Goal: Information Seeking & Learning: Compare options

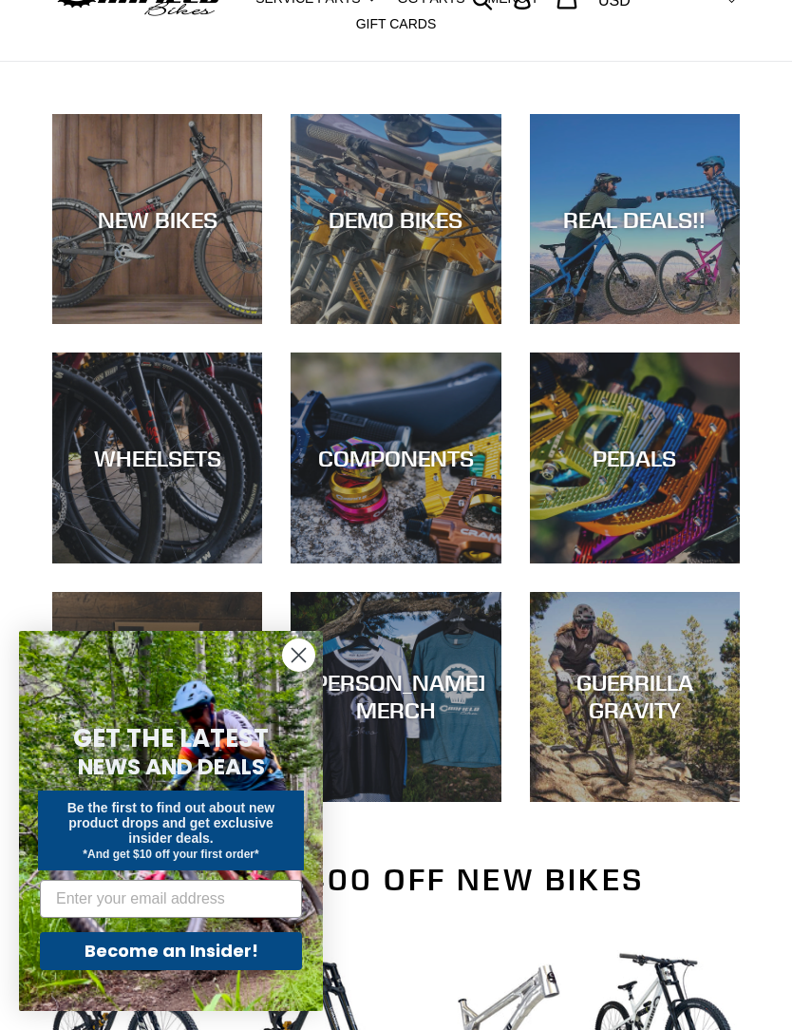
click at [314, 654] on circle "Close dialog" at bounding box center [298, 654] width 31 height 31
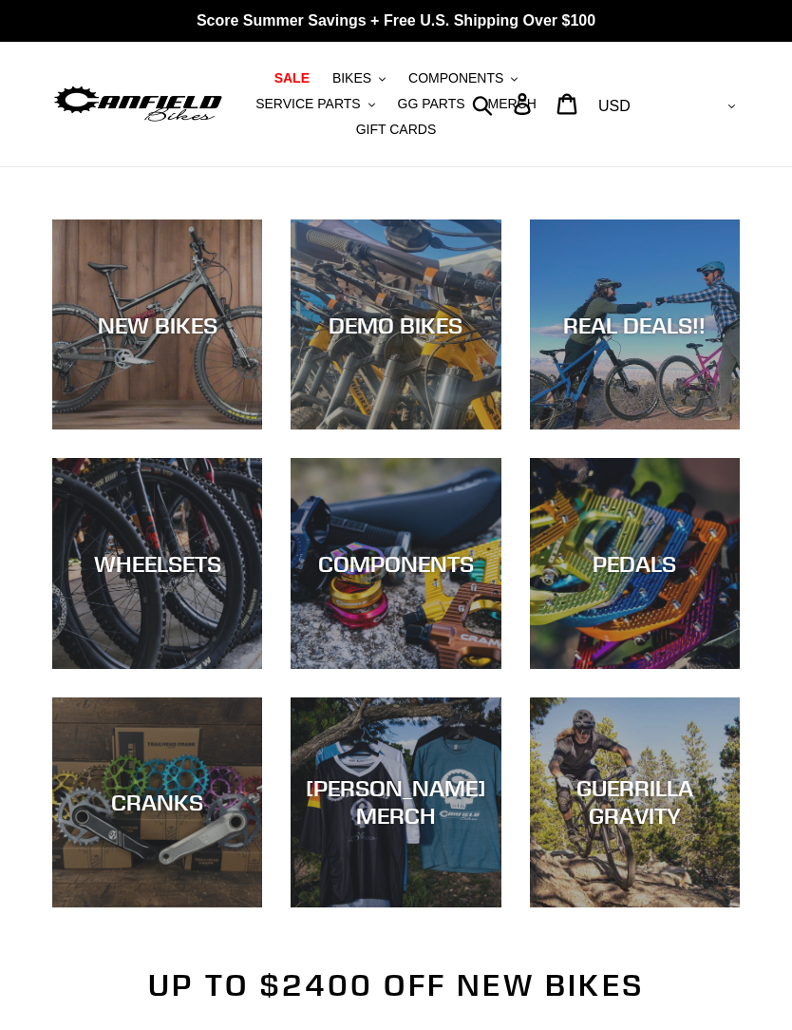
click at [356, 82] on span "BIKES" at bounding box center [352, 78] width 39 height 16
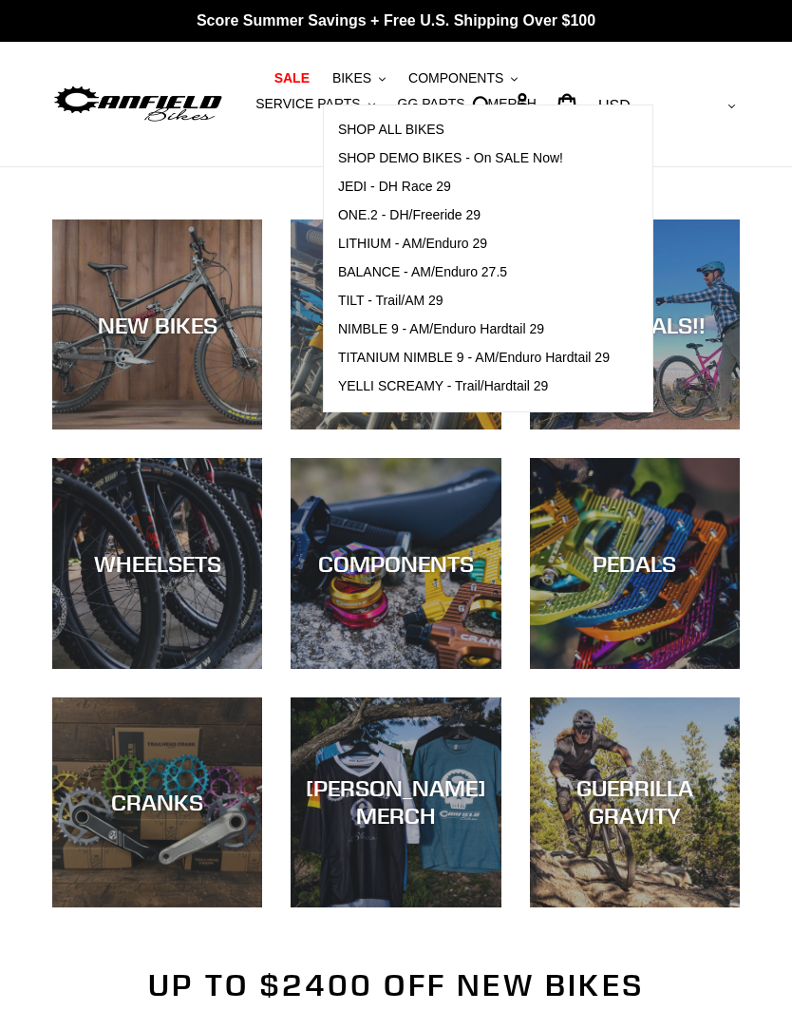
click at [451, 295] on link "TILT - Trail/AM 29" at bounding box center [474, 301] width 300 height 29
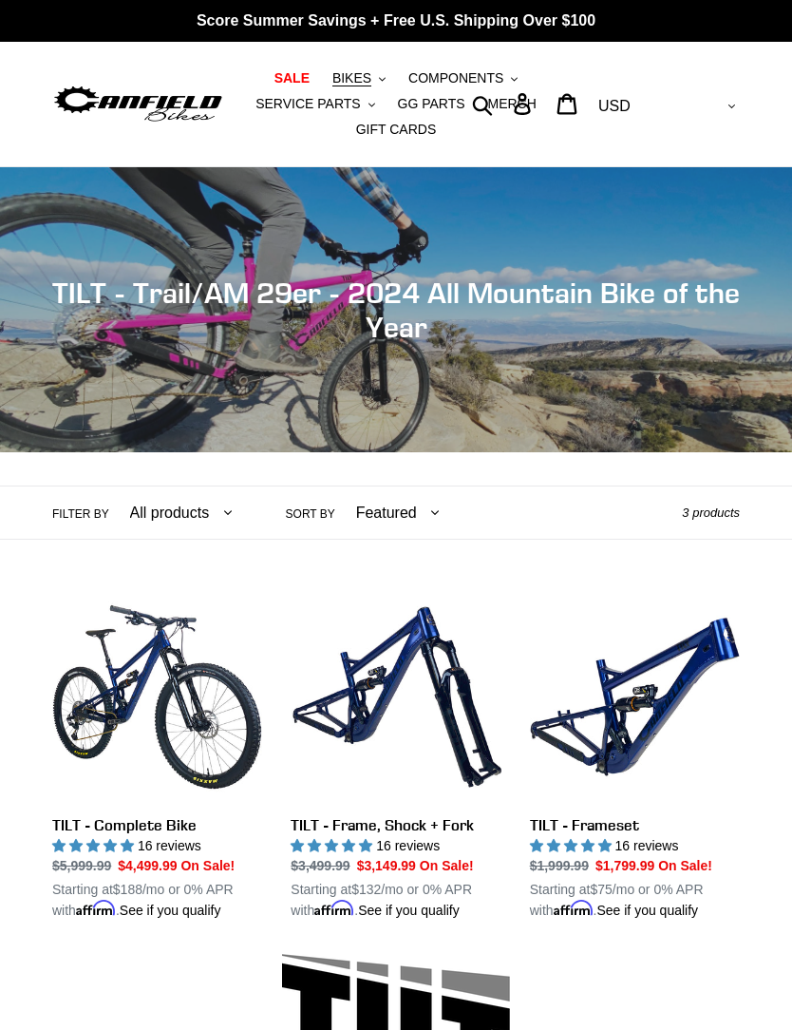
click at [368, 78] on span "BIKES" at bounding box center [352, 78] width 39 height 16
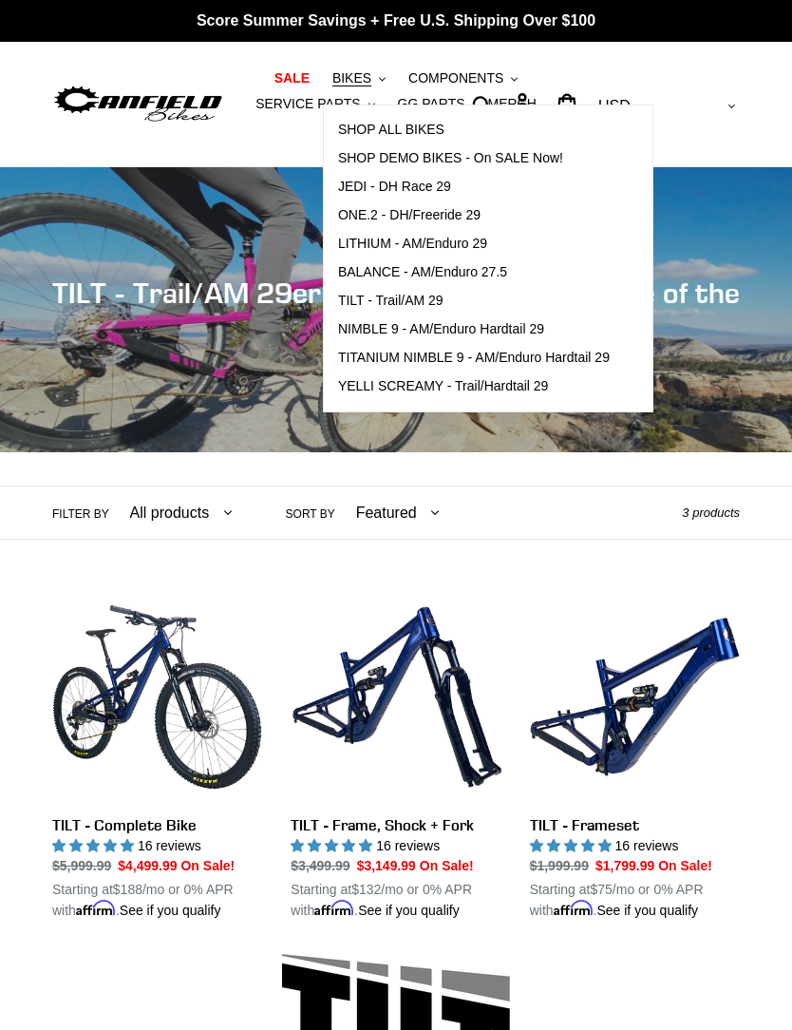
click at [544, 327] on span "NIMBLE 9 - AM/Enduro Hardtail 29" at bounding box center [441, 329] width 206 height 16
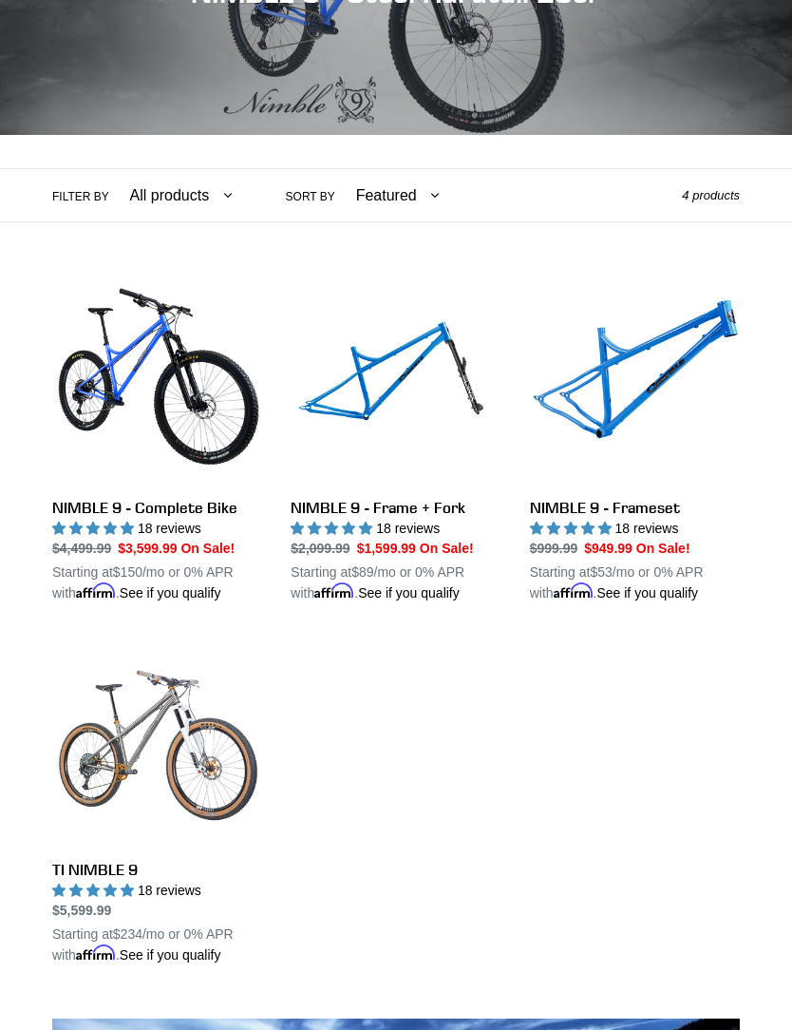
scroll to position [317, 0]
click at [675, 350] on link "NIMBLE 9 - Frameset" at bounding box center [635, 439] width 210 height 329
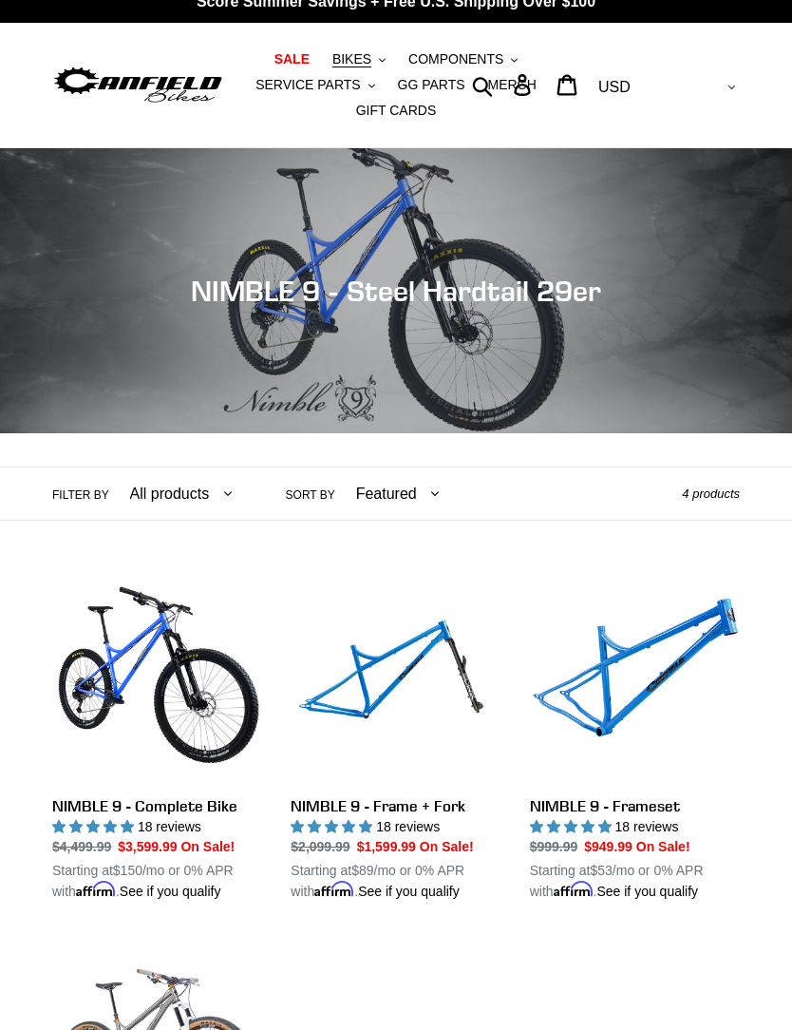
scroll to position [0, 0]
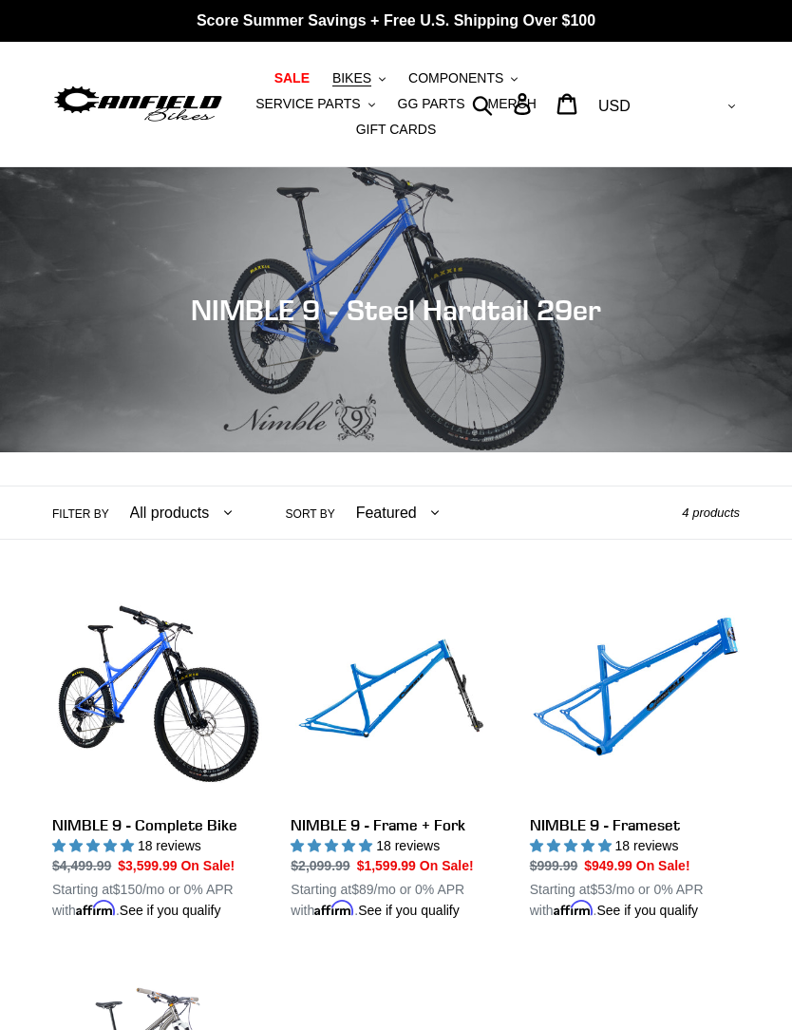
click at [352, 79] on span "BIKES" at bounding box center [352, 78] width 39 height 16
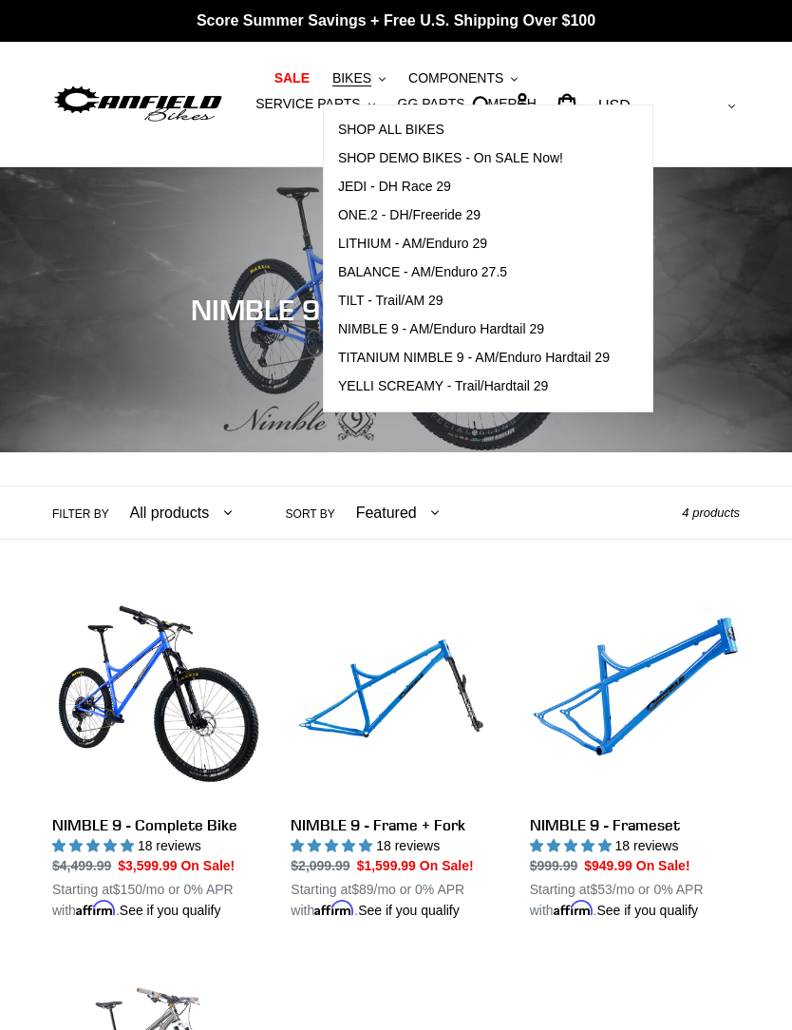
click at [523, 400] on link "YELLI SCREAMY - Trail/Hardtail 29" at bounding box center [474, 386] width 300 height 29
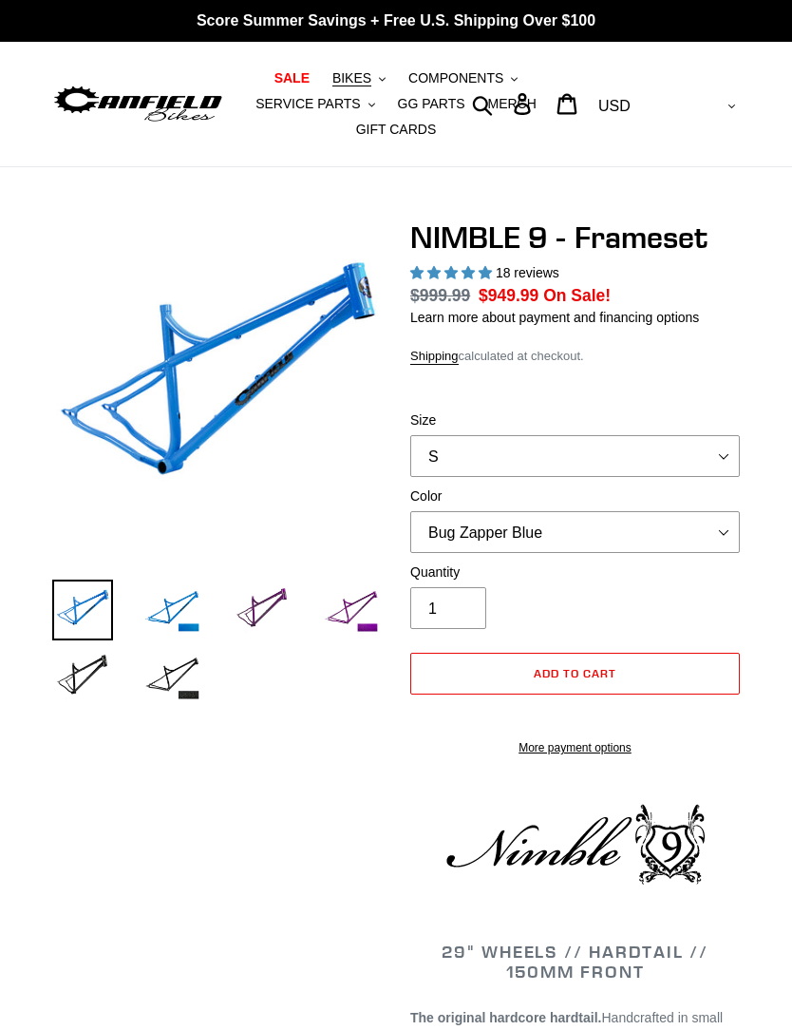
select select "highest-rating"
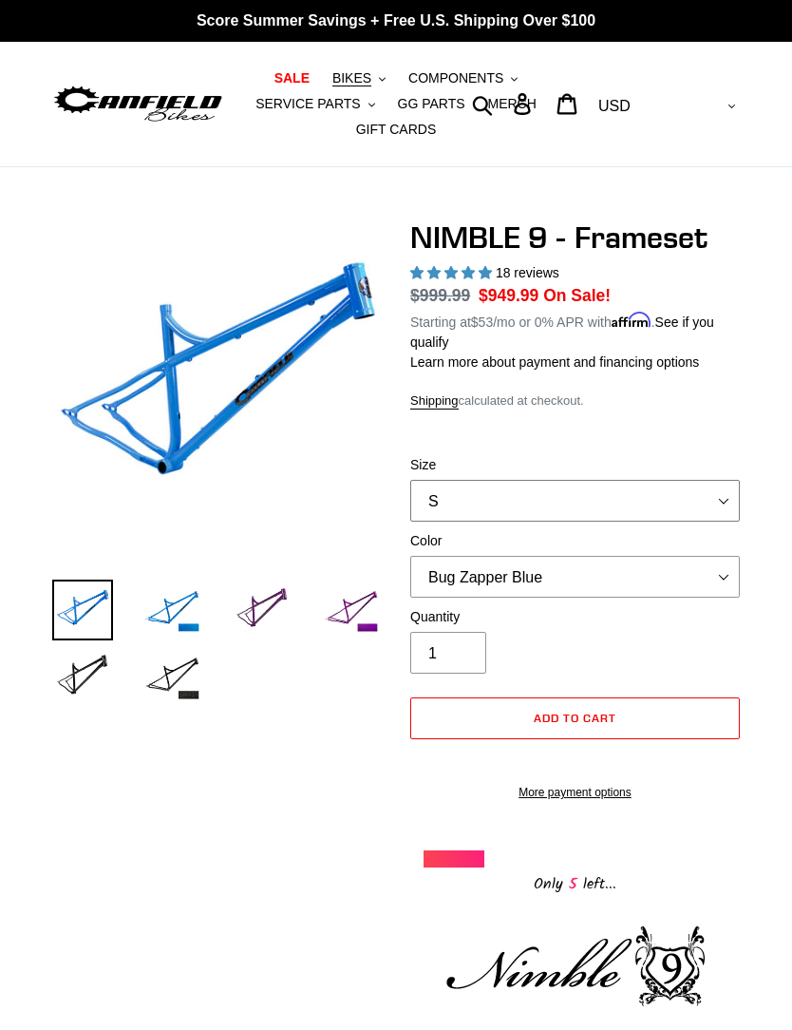
click at [592, 506] on select "S M L XL" at bounding box center [575, 501] width 330 height 42
select select "L"
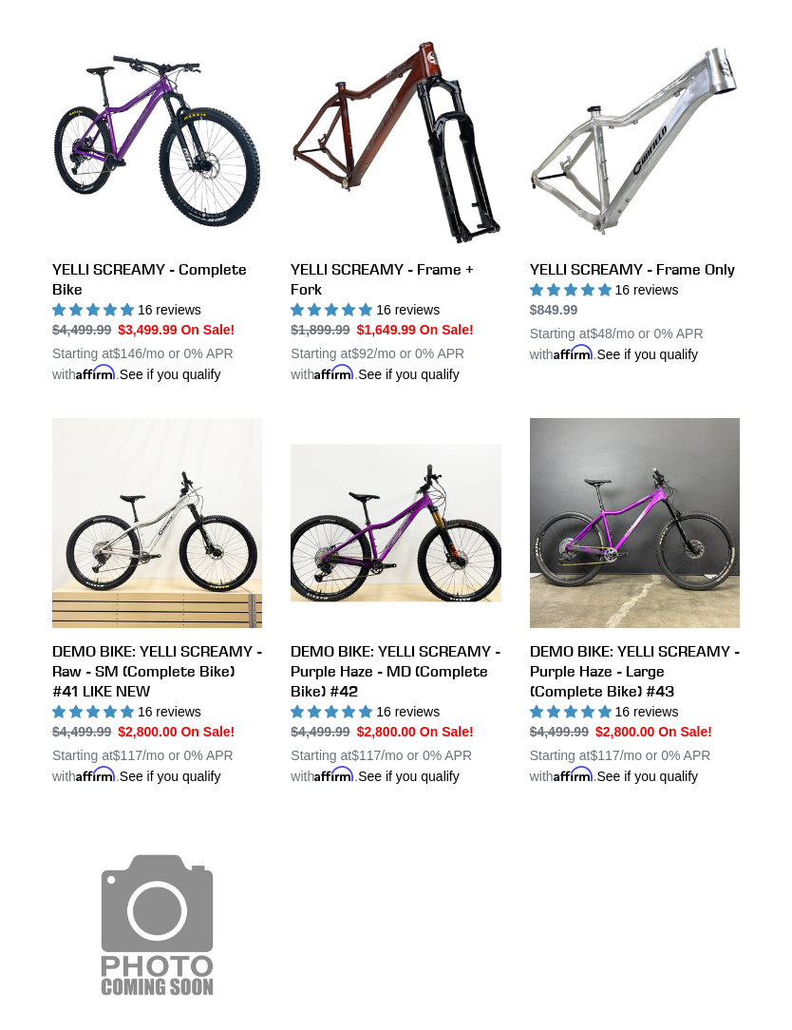
scroll to position [525, 0]
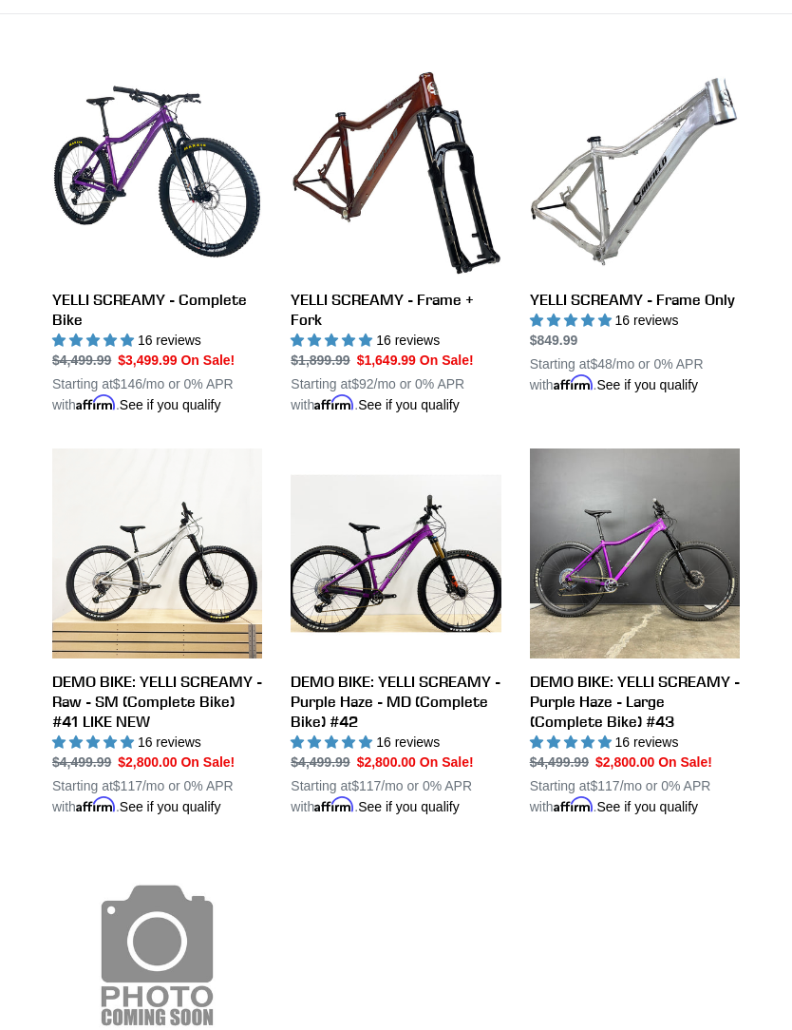
click at [690, 150] on link "YELLI SCREAMY - Frame Only" at bounding box center [635, 231] width 210 height 329
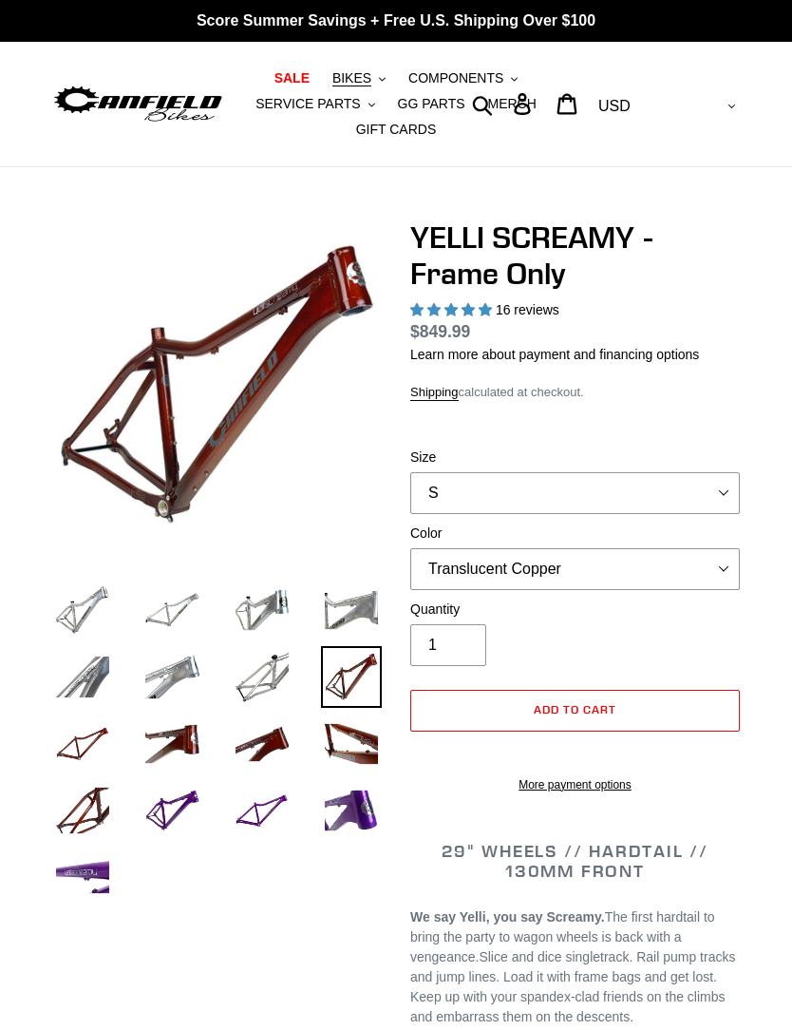
select select "highest-rating"
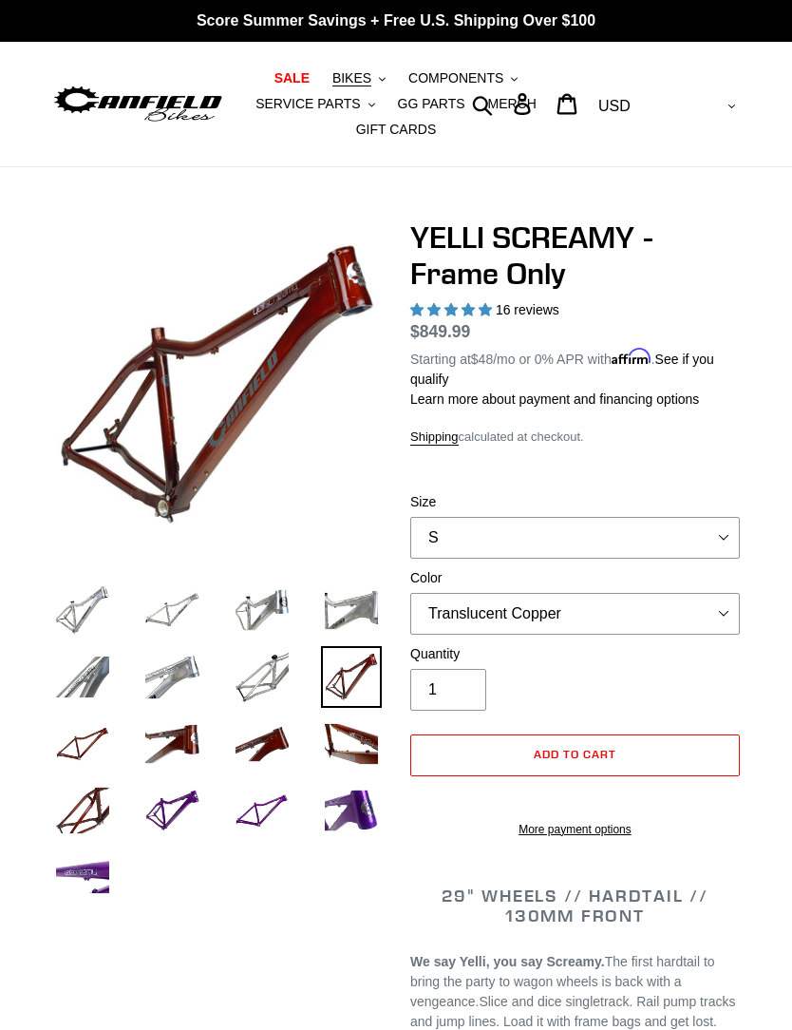
click at [554, 507] on label "Size" at bounding box center [575, 502] width 330 height 20
click at [554, 517] on select "S M L XL" at bounding box center [575, 538] width 330 height 42
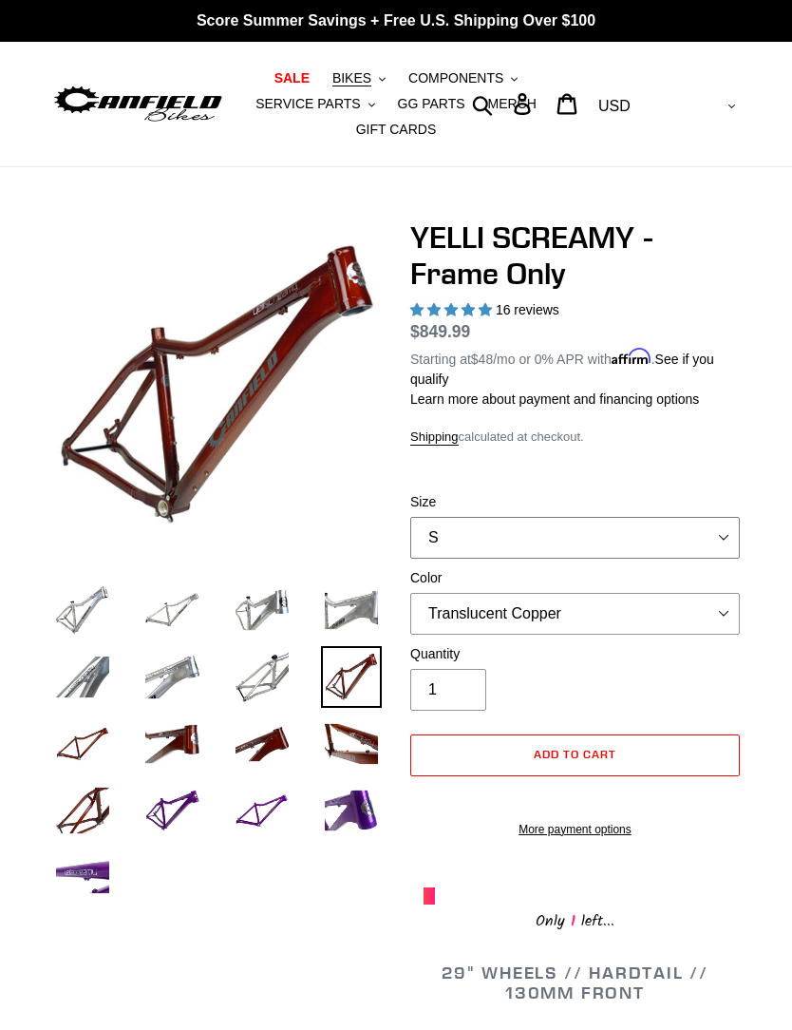
select select "L"
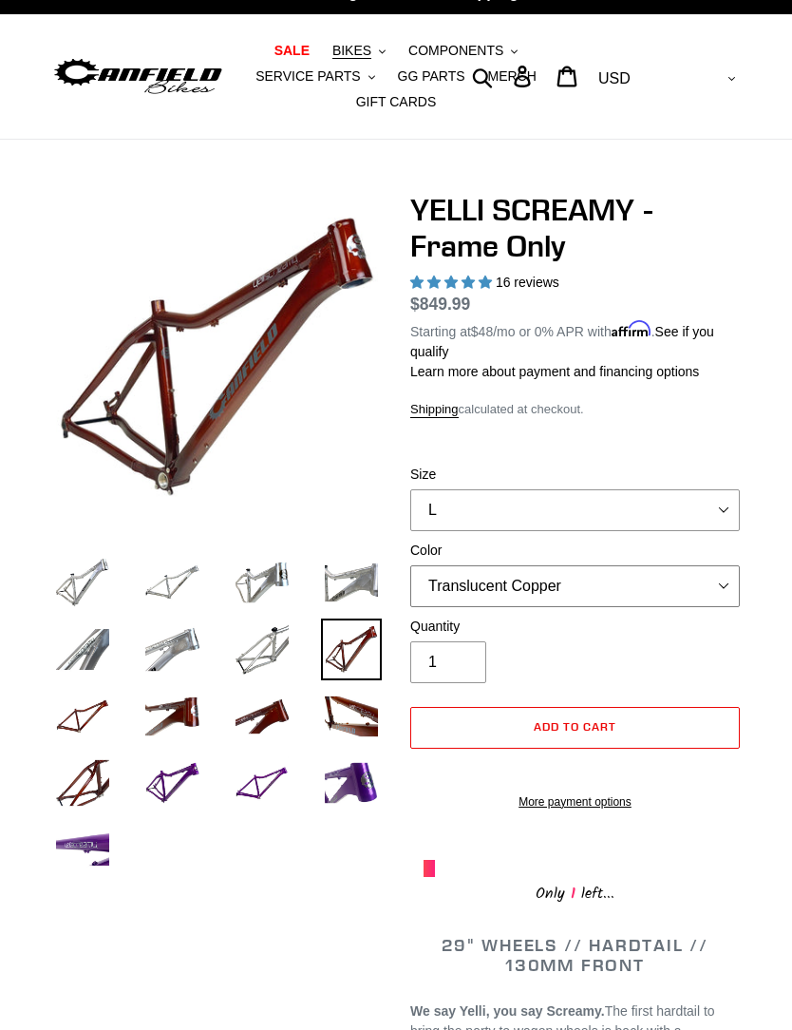
click at [577, 588] on select "Translucent Copper Purple Haze Raw" at bounding box center [575, 586] width 330 height 42
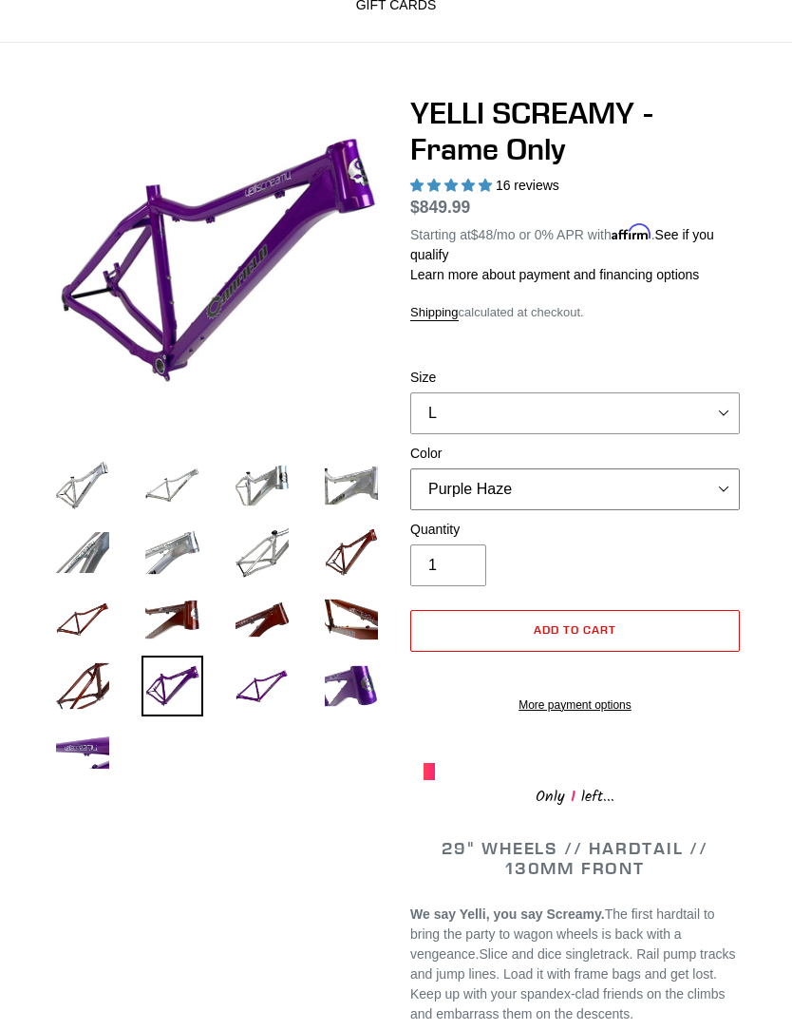
scroll to position [124, 0]
click at [639, 504] on select "Translucent Copper Purple Haze Raw" at bounding box center [575, 489] width 330 height 42
select select "Raw"
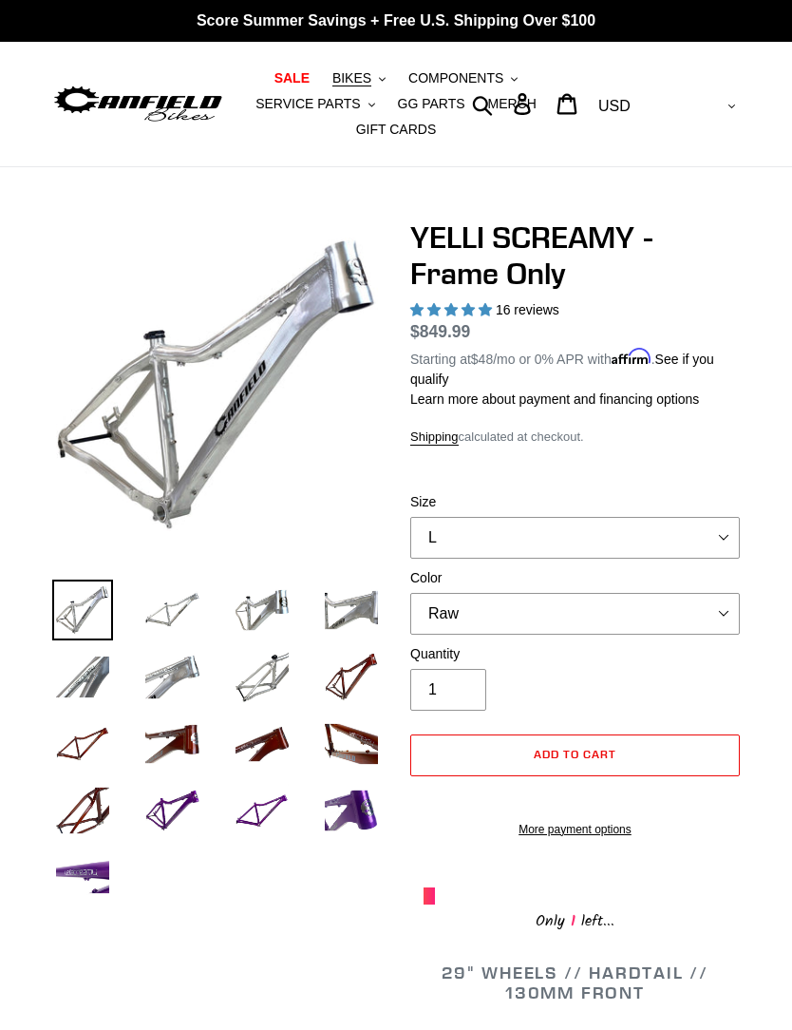
click at [373, 80] on button "BIKES .cls-1{fill:#231f20}" at bounding box center [359, 79] width 72 height 26
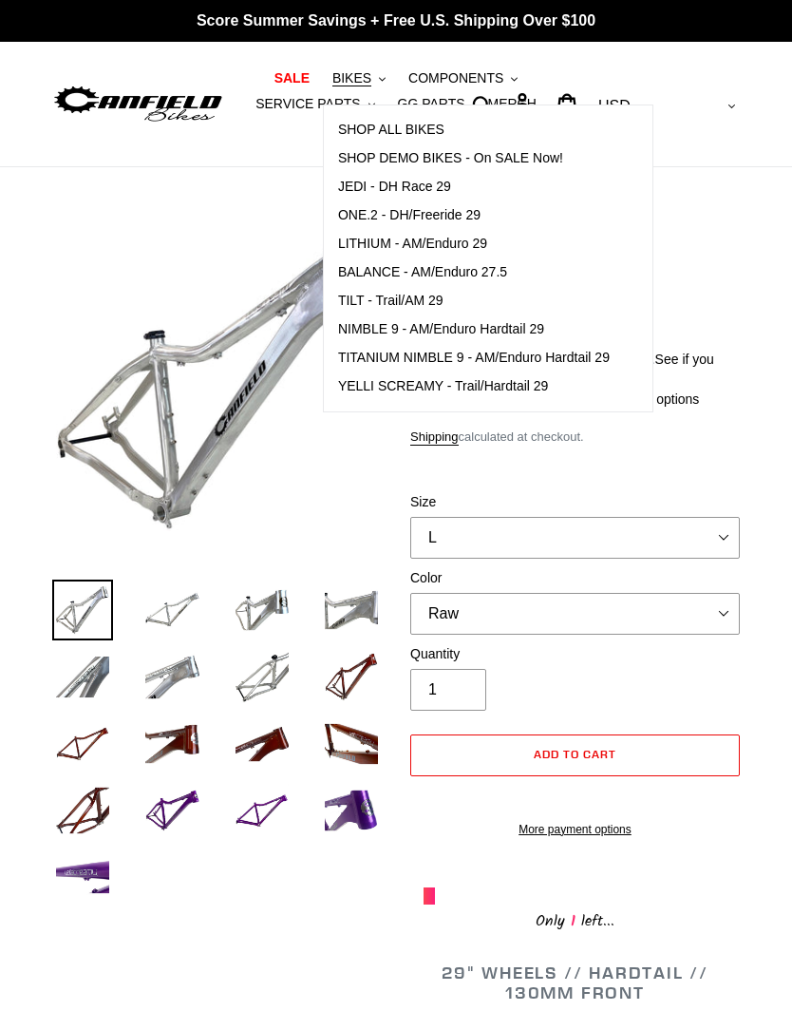
click at [487, 244] on span "LITHIUM - AM/Enduro 29" at bounding box center [412, 244] width 149 height 16
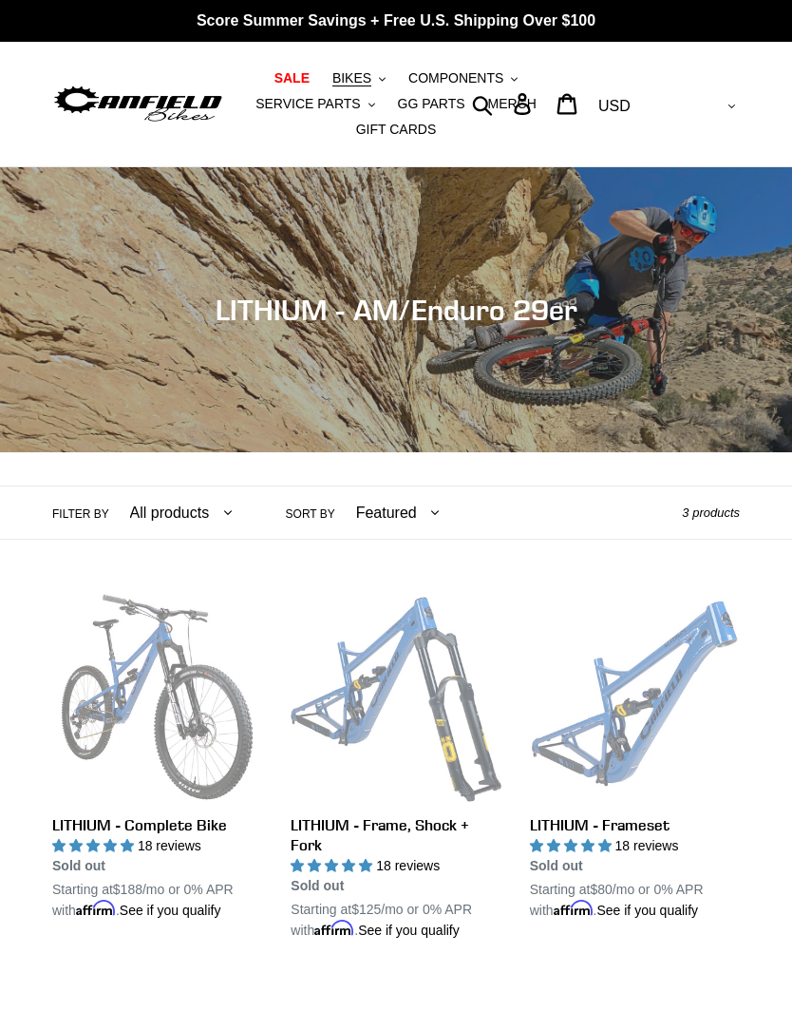
click at [373, 74] on button "BIKES .cls-1{fill:#231f20}" at bounding box center [359, 79] width 72 height 26
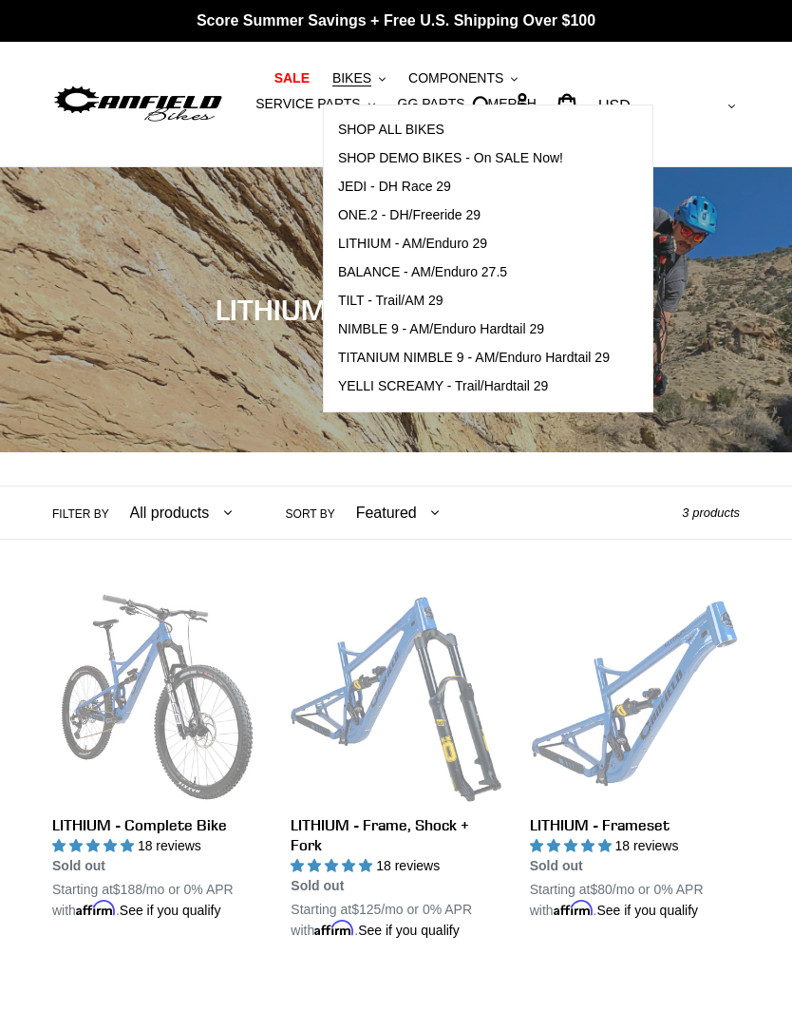
click at [480, 214] on span "ONE.2 - DH/Freeride 29" at bounding box center [409, 215] width 143 height 16
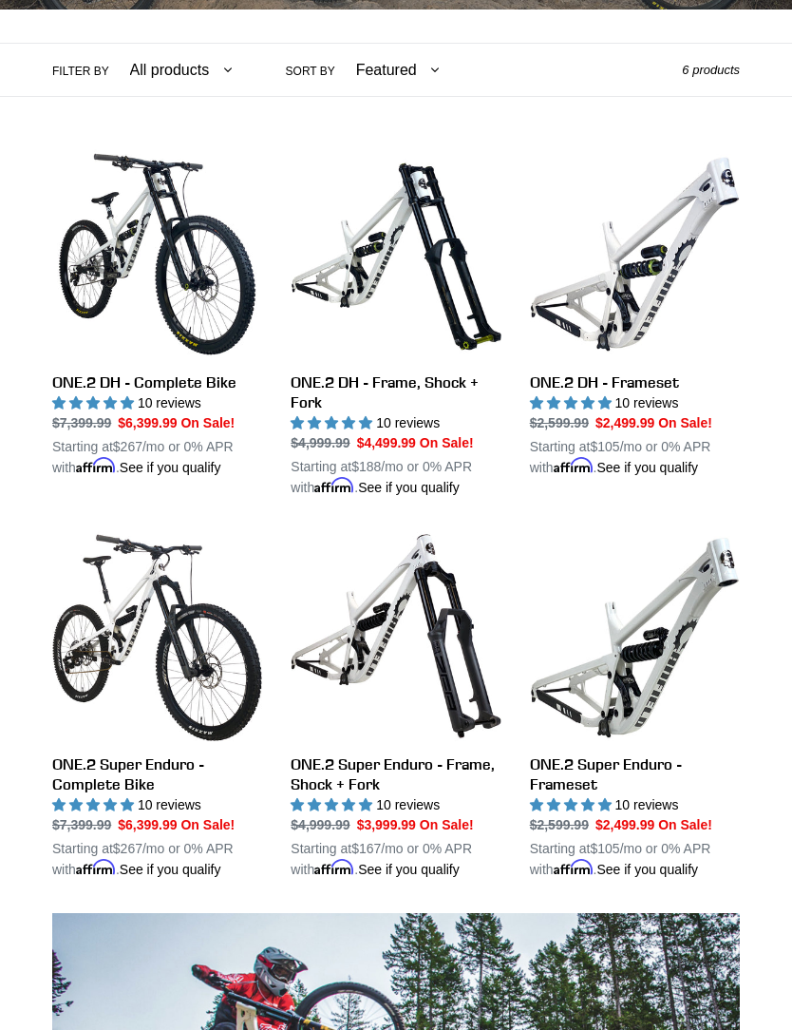
scroll to position [443, 0]
click at [686, 273] on link "ONE.2 DH - Frameset" at bounding box center [635, 313] width 210 height 329
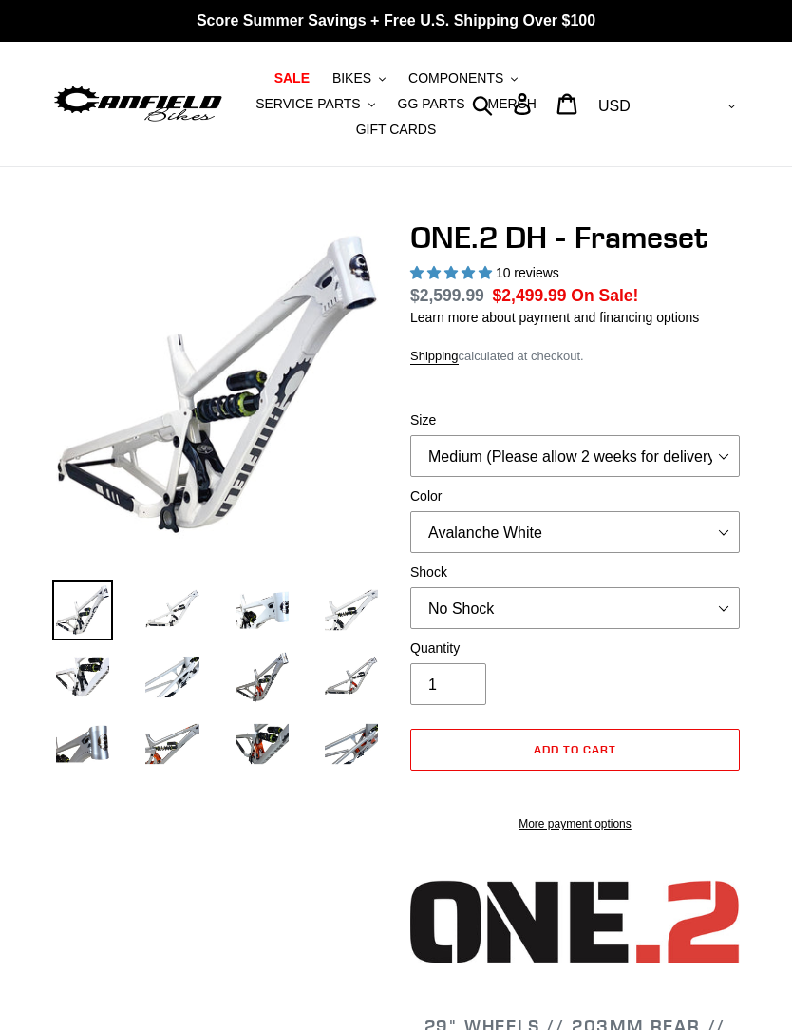
select select "highest-rating"
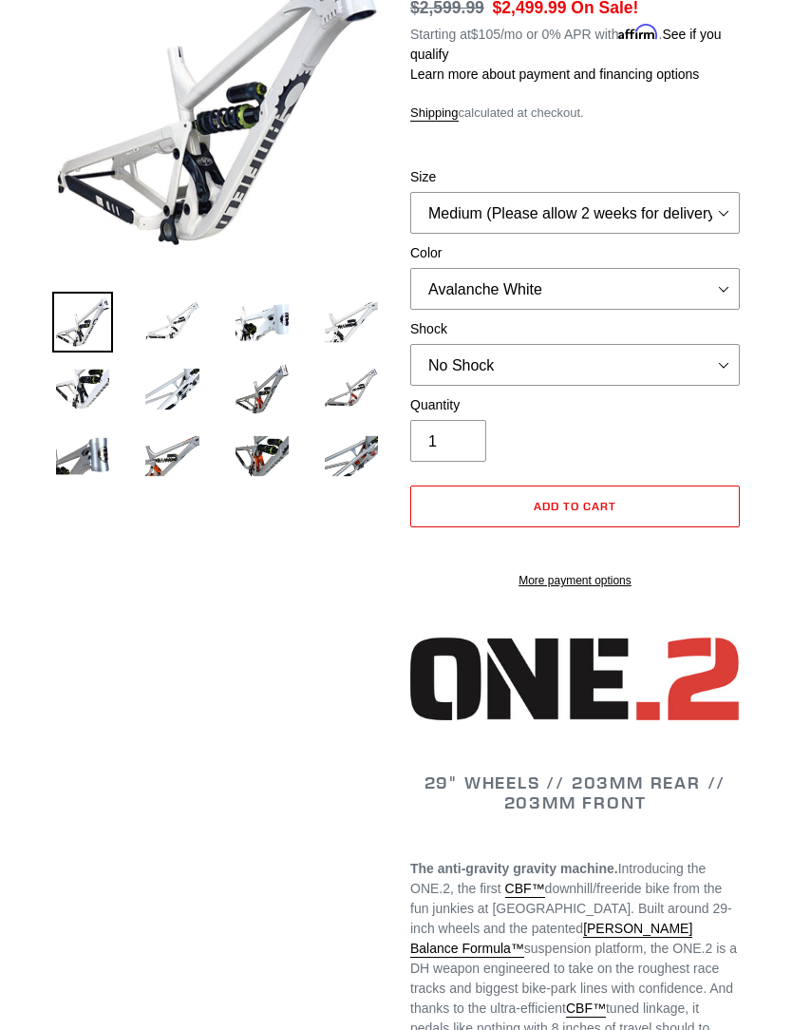
scroll to position [292, 0]
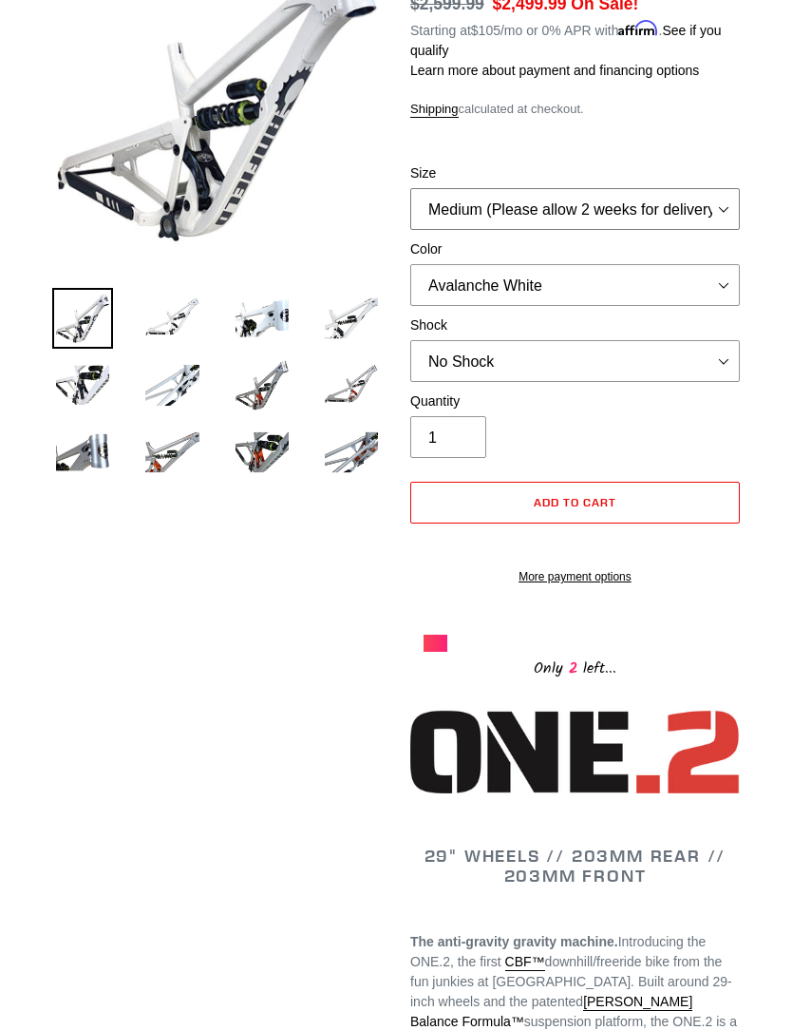
click at [716, 188] on select "Medium (Please allow 2 weeks for delivery) Large (Sold Out)" at bounding box center [575, 209] width 330 height 42
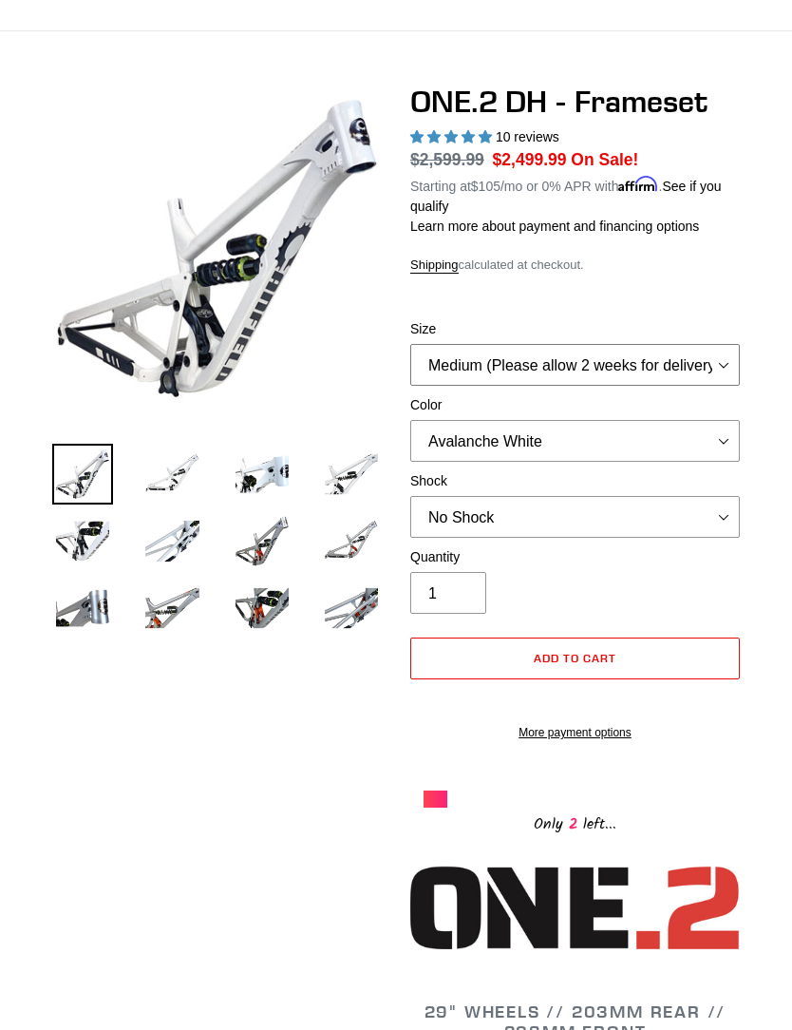
scroll to position [120, 0]
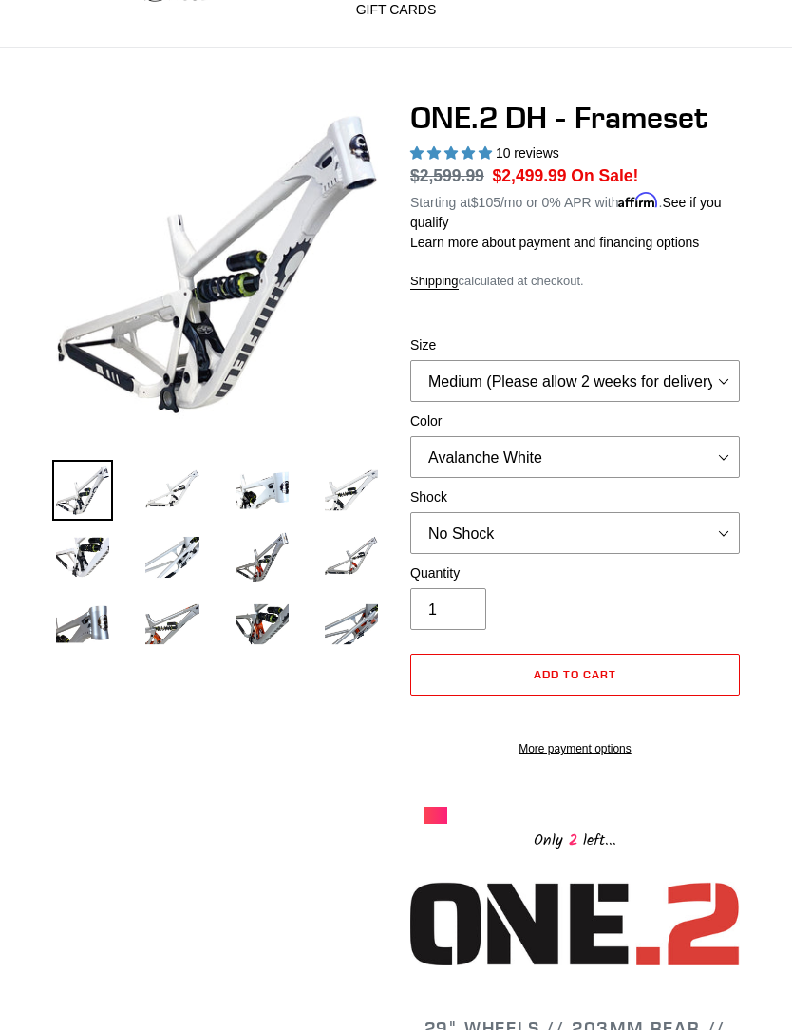
click at [178, 507] on img at bounding box center [172, 490] width 61 height 61
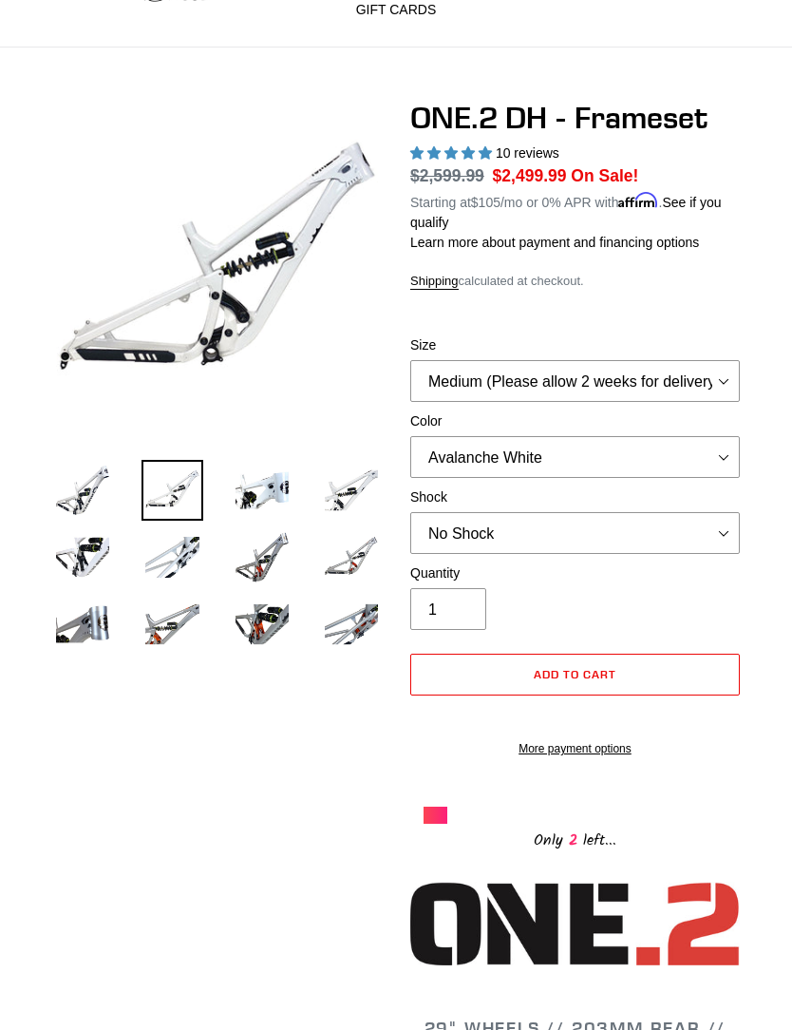
click at [276, 498] on img at bounding box center [262, 490] width 61 height 61
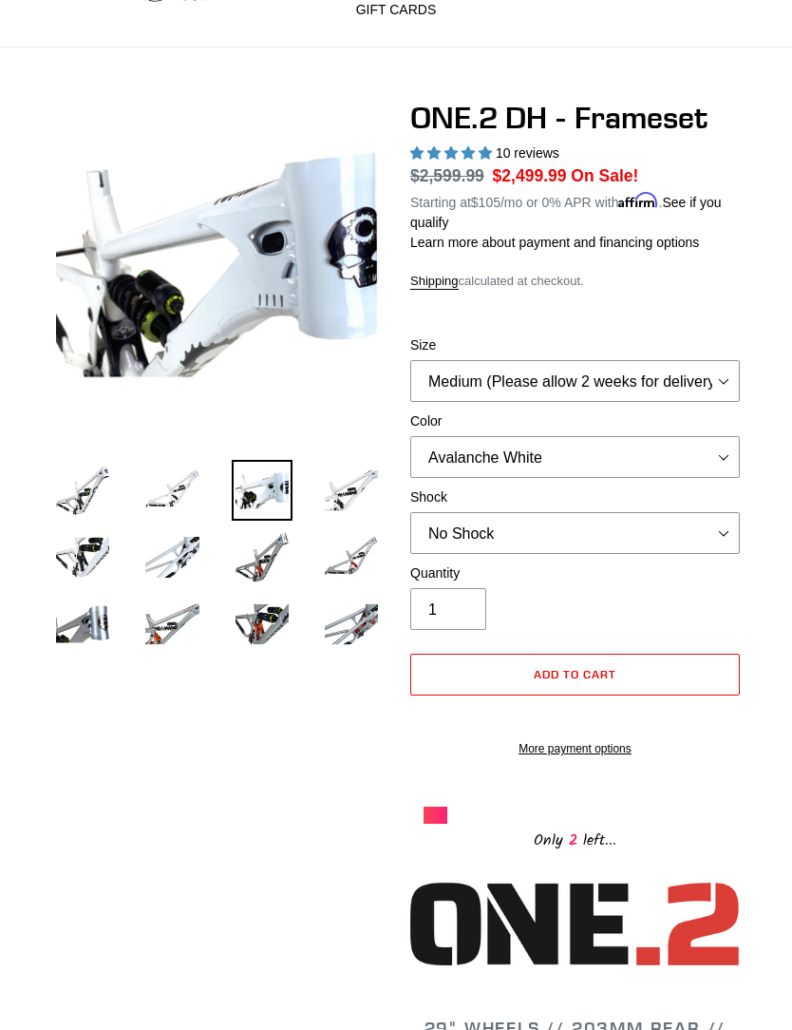
click at [186, 490] on img at bounding box center [172, 490] width 61 height 61
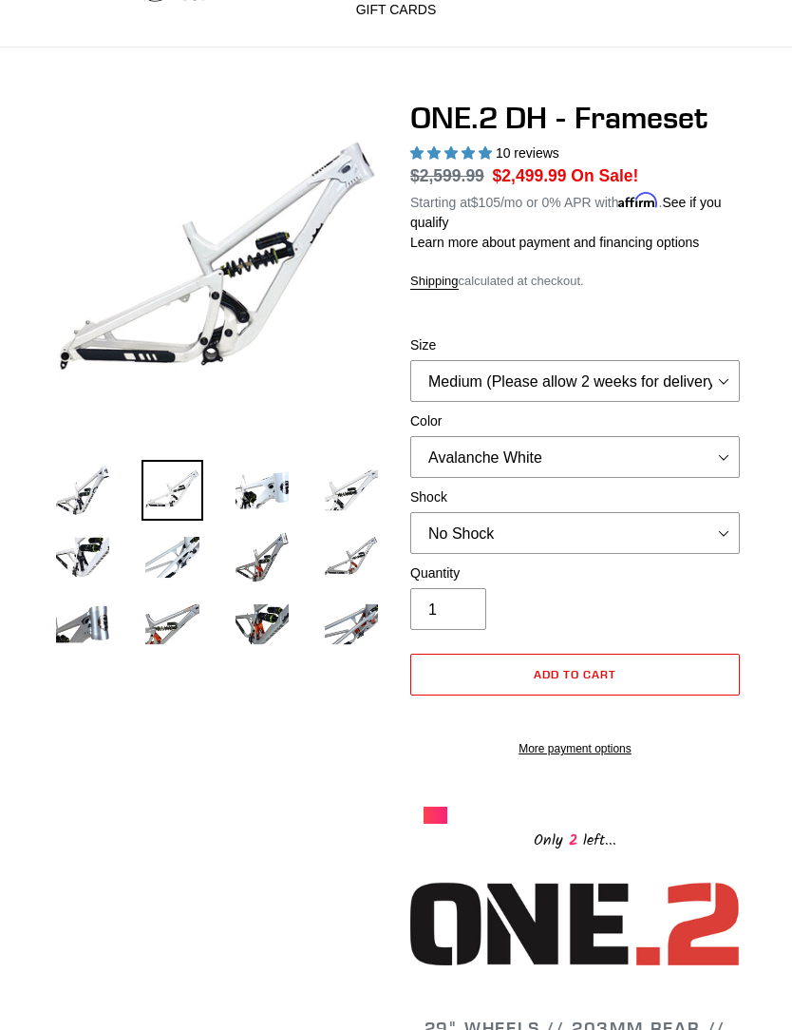
click at [371, 490] on img at bounding box center [351, 490] width 61 height 61
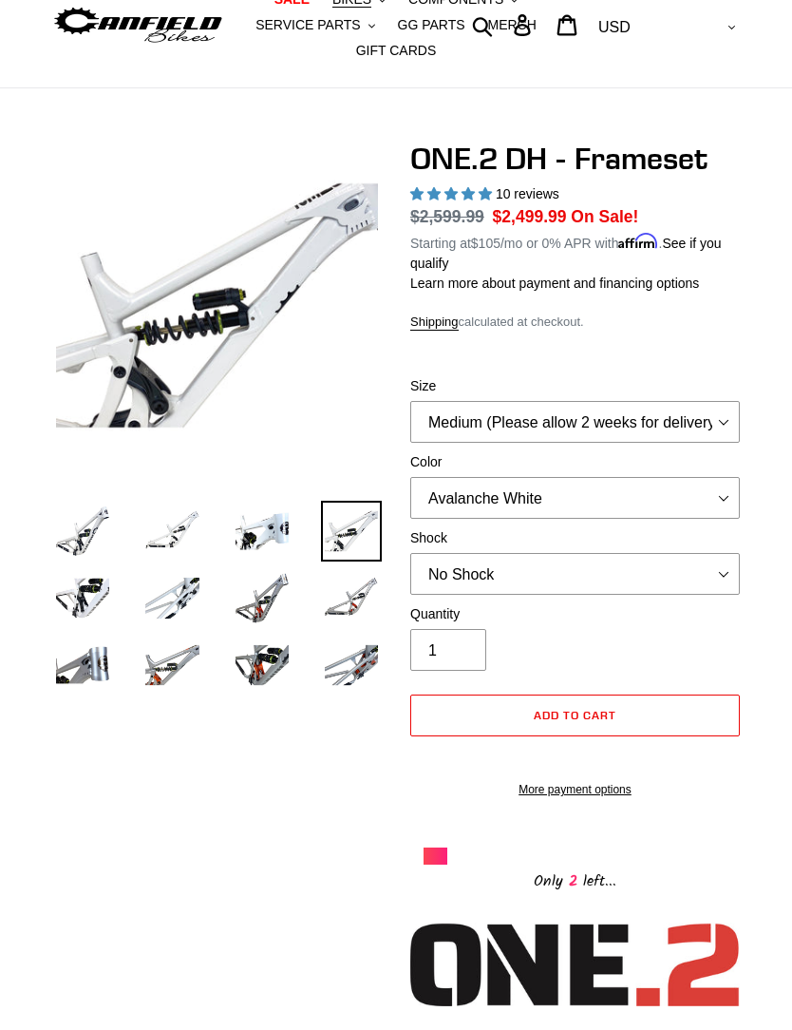
scroll to position [0, 0]
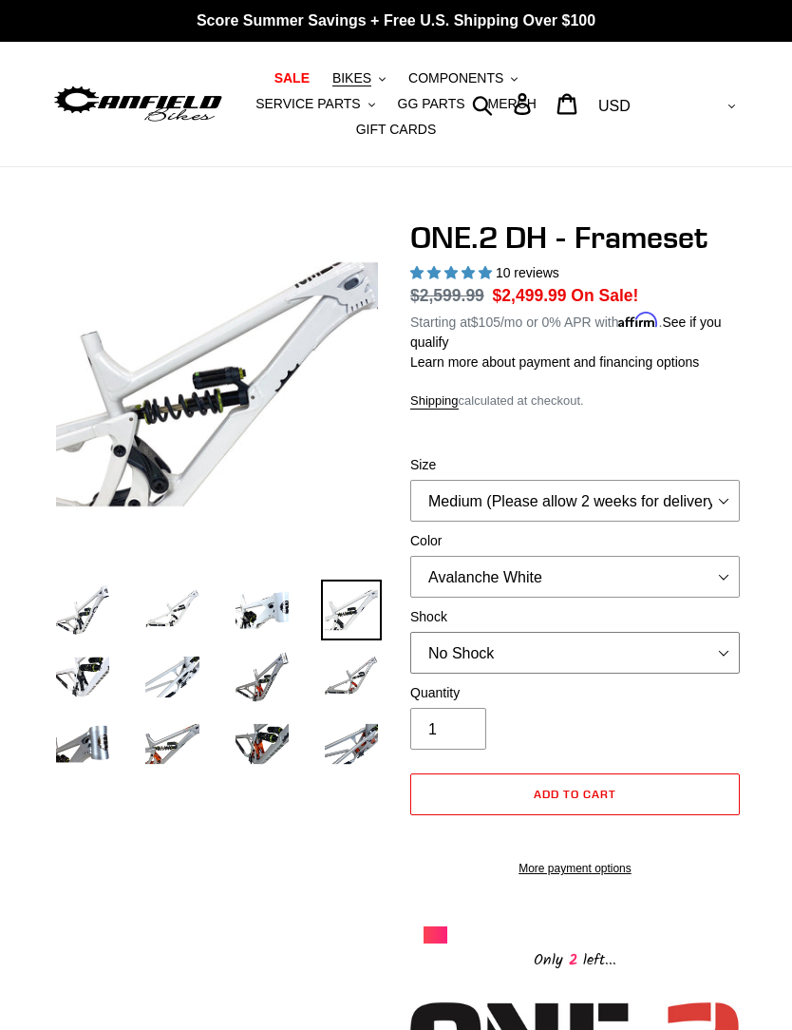
click at [643, 640] on select "No Shock Fox DHX2 Coil RockShox Vivid Coil EXT Storia LOK V3 (Custom Order)" at bounding box center [575, 653] width 330 height 42
click at [369, 78] on span "BIKES" at bounding box center [352, 78] width 39 height 16
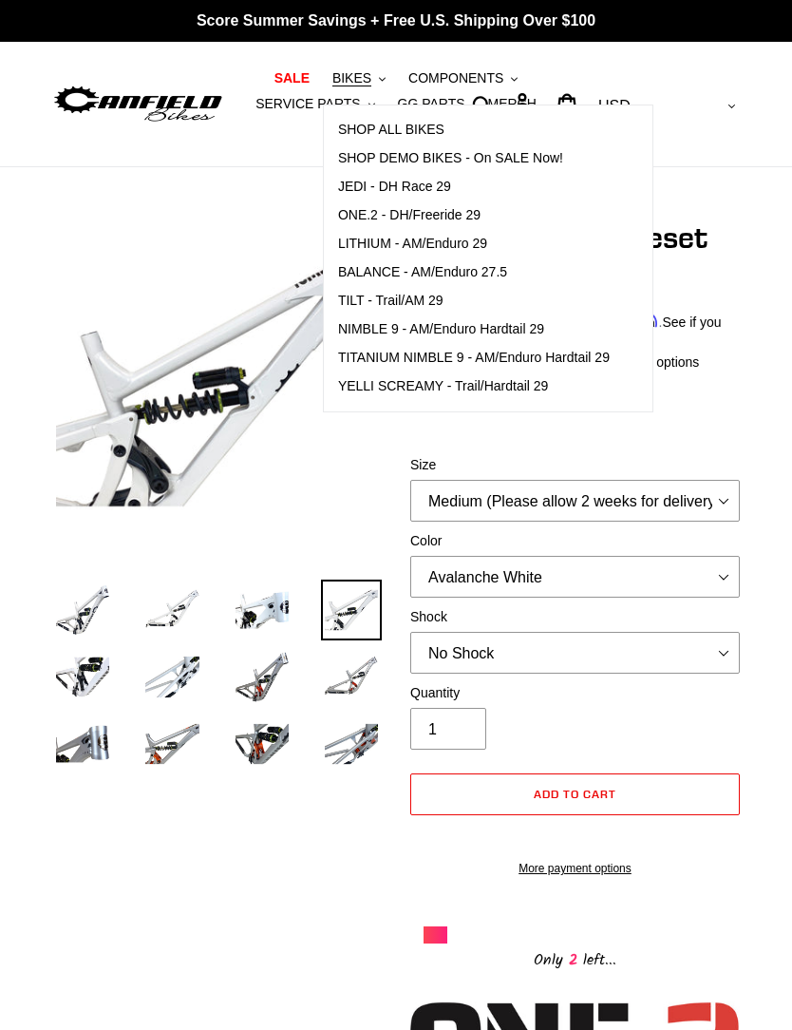
click at [546, 99] on link "Log in" at bounding box center [524, 104] width 45 height 41
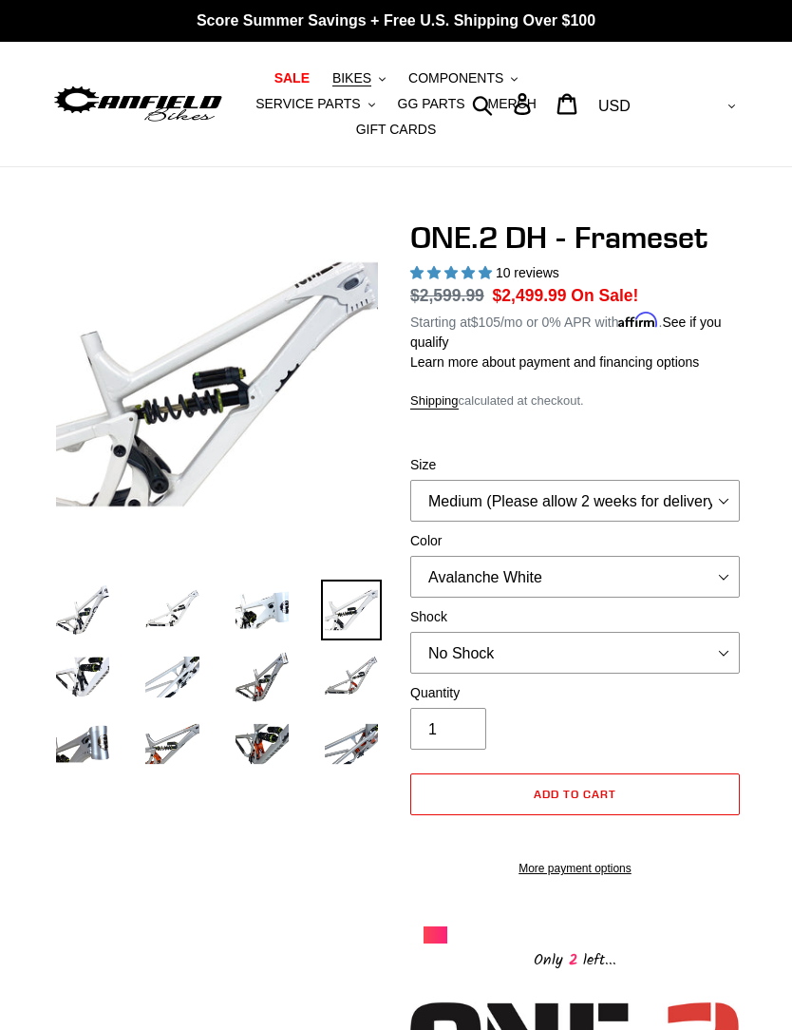
click at [475, 67] on button "COMPONENTS .cls-1{fill:#231f20}" at bounding box center [463, 79] width 128 height 26
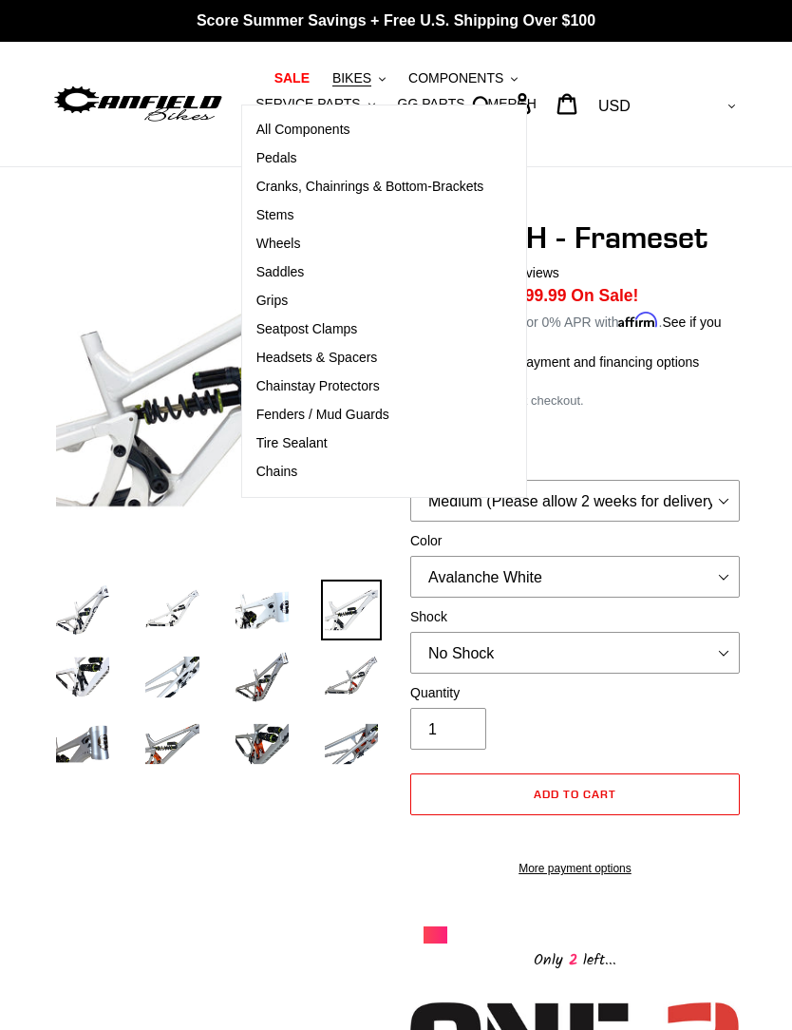
click at [267, 357] on span "Headsets & Spacers" at bounding box center [318, 358] width 122 height 16
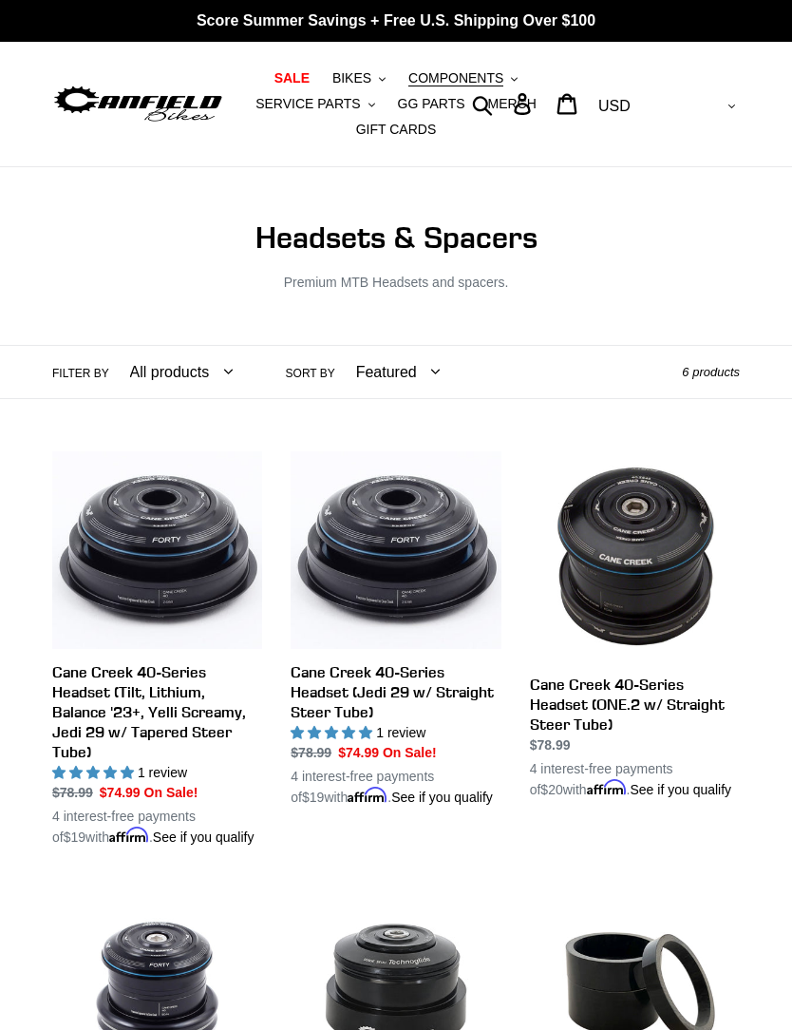
click at [425, 76] on span "COMPONENTS" at bounding box center [456, 78] width 95 height 16
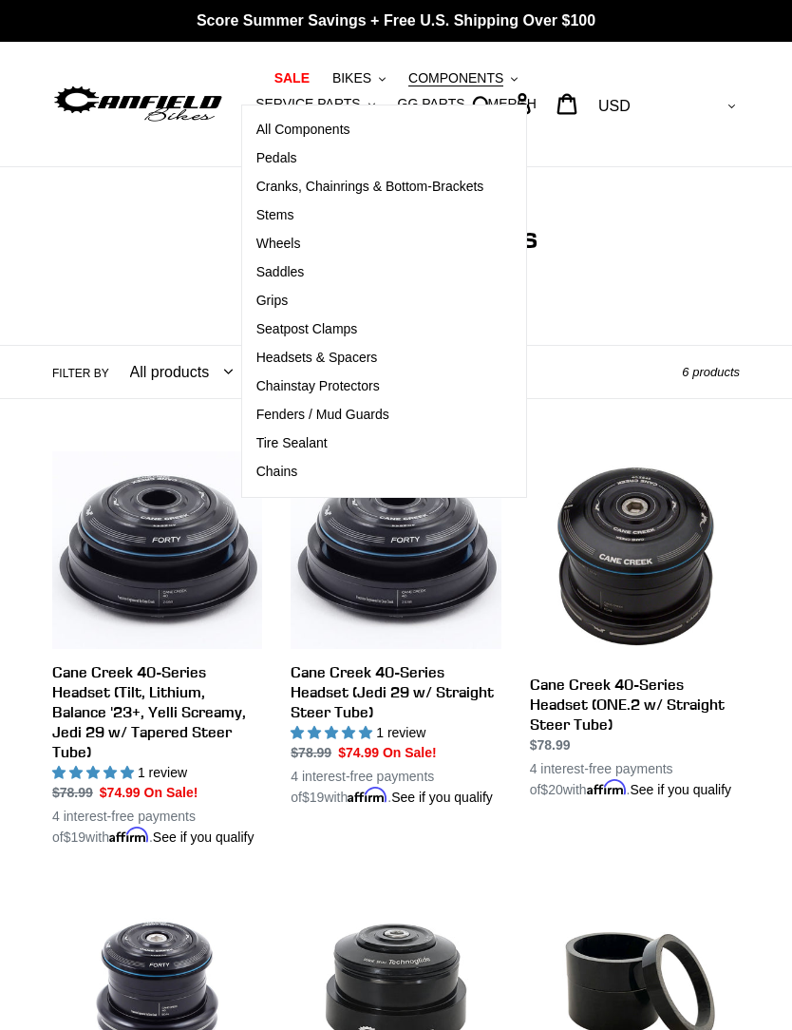
click at [252, 253] on link "Wheels" at bounding box center [370, 244] width 257 height 29
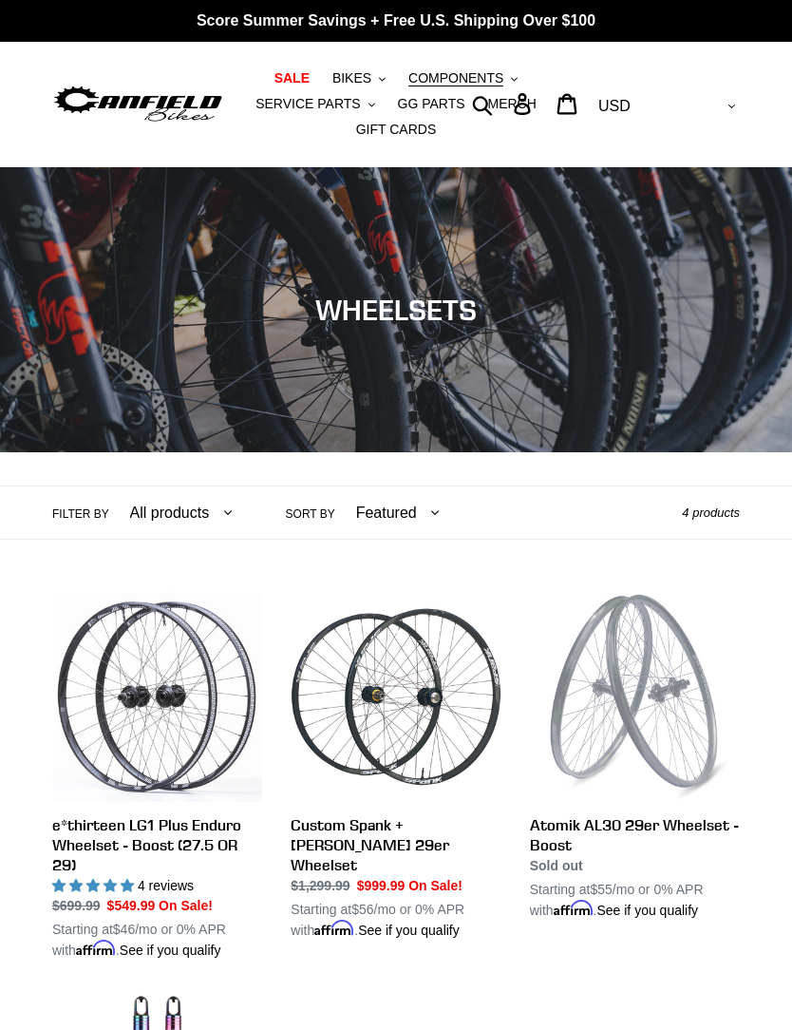
click at [428, 83] on span "COMPONENTS" at bounding box center [456, 78] width 95 height 16
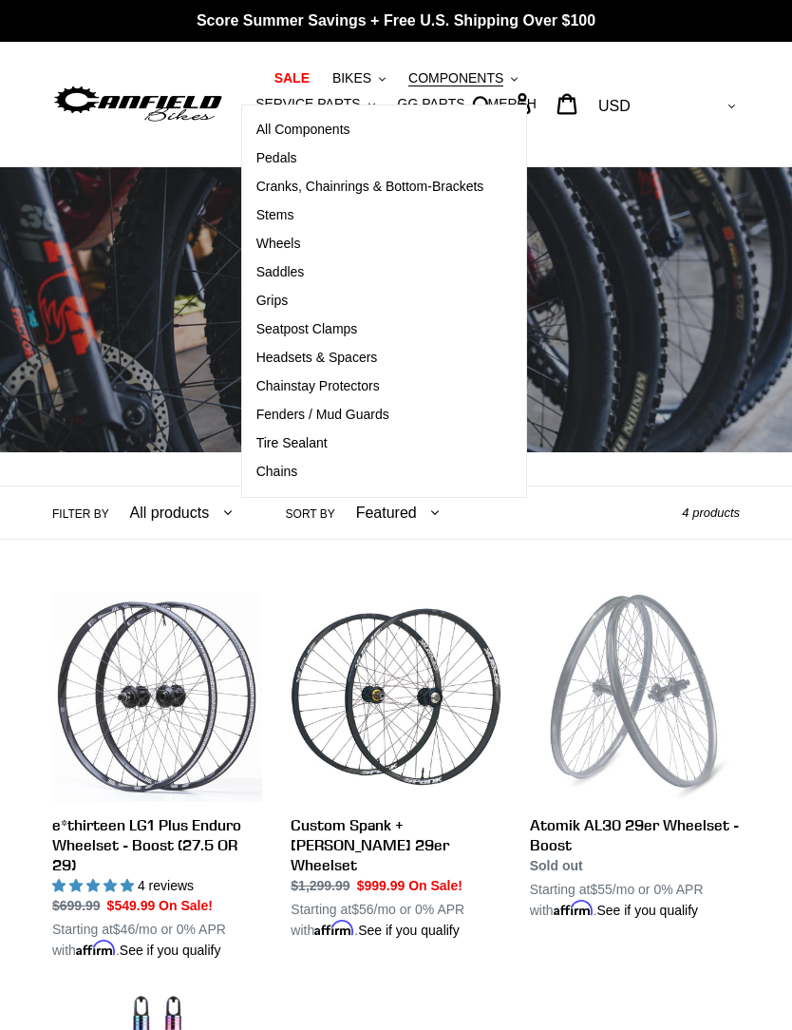
click at [257, 157] on span "Pedals" at bounding box center [277, 158] width 41 height 16
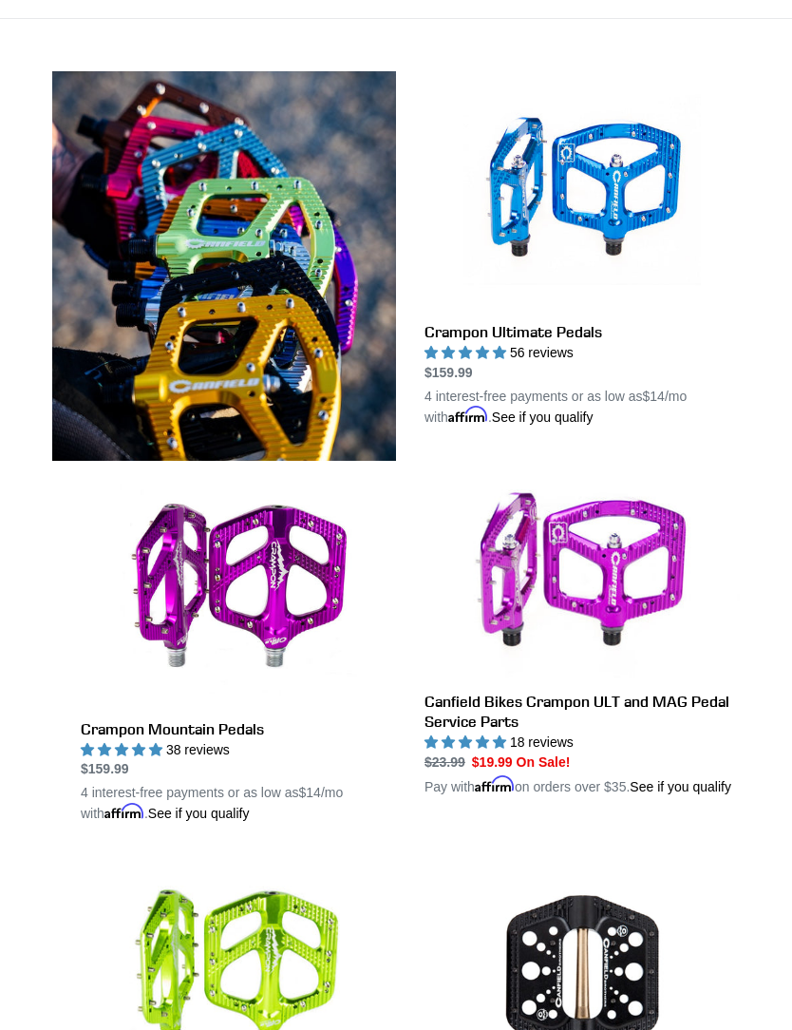
scroll to position [521, 0]
click at [510, 196] on link "Crampon Ultimate Pedals" at bounding box center [582, 249] width 315 height 356
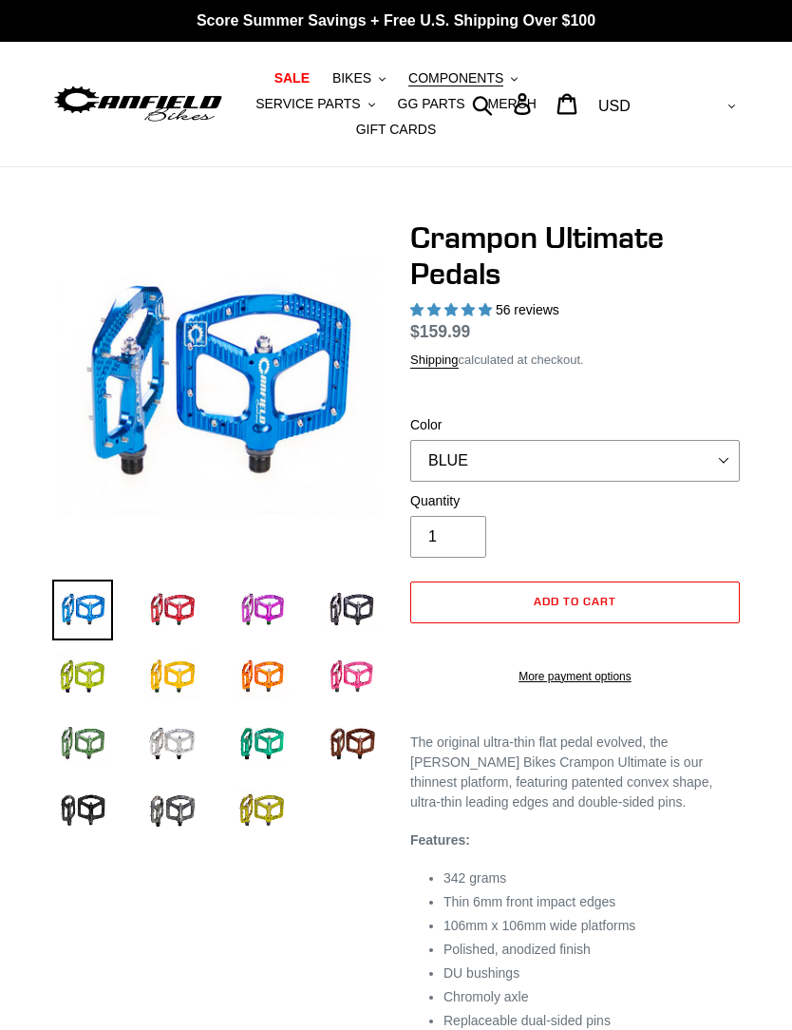
select select "highest-rating"
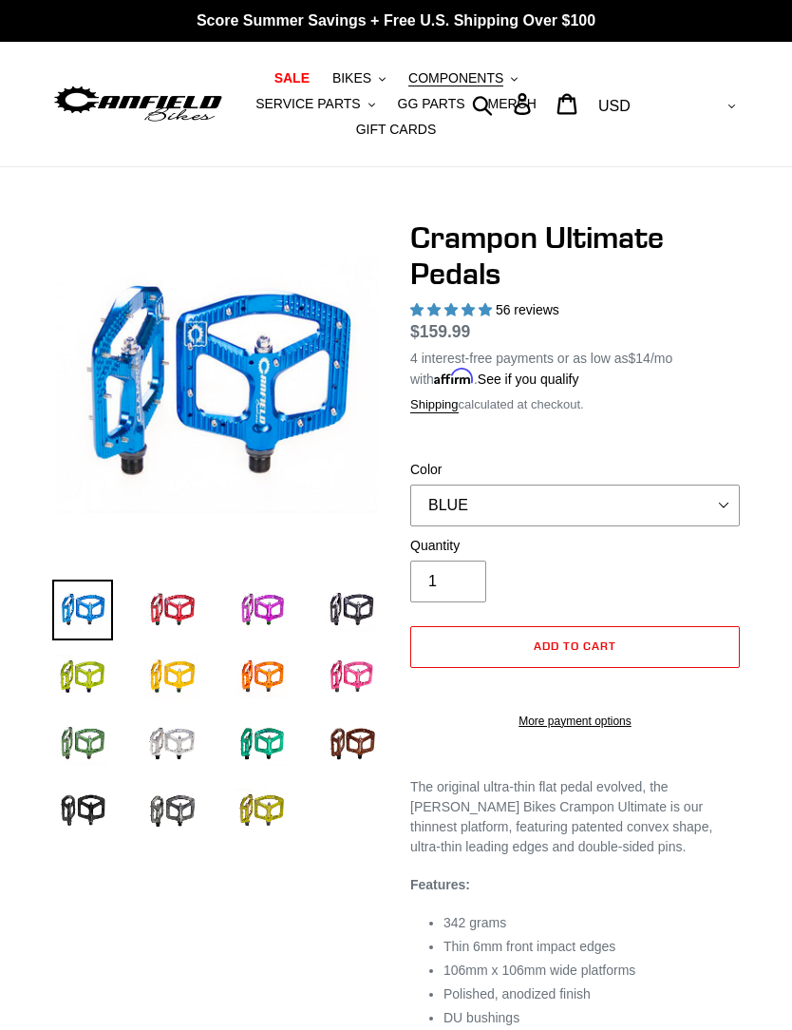
click at [144, 103] on img at bounding box center [138, 104] width 172 height 43
